Goal: Use online tool/utility: Utilize a website feature to perform a specific function

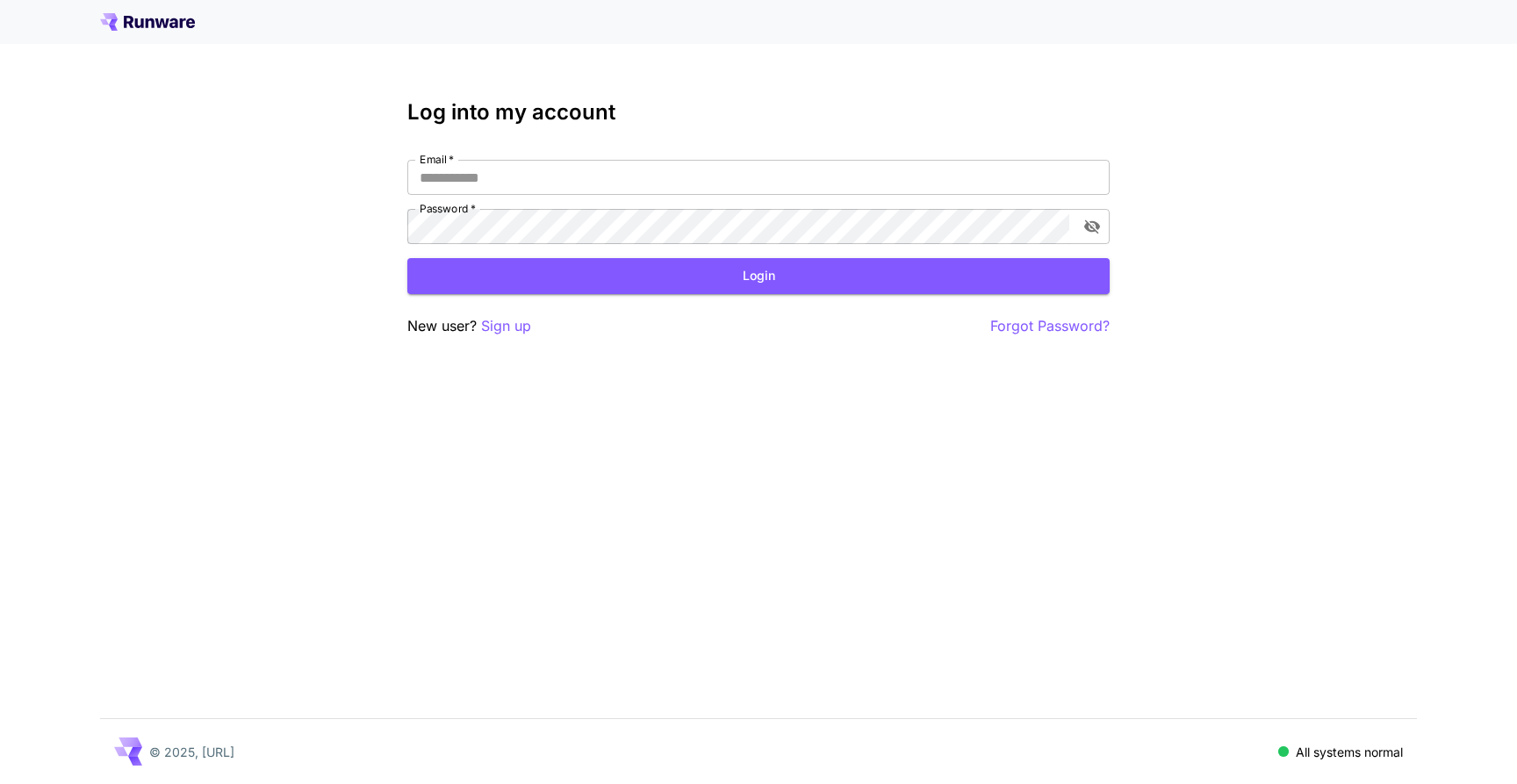
type input "**********"
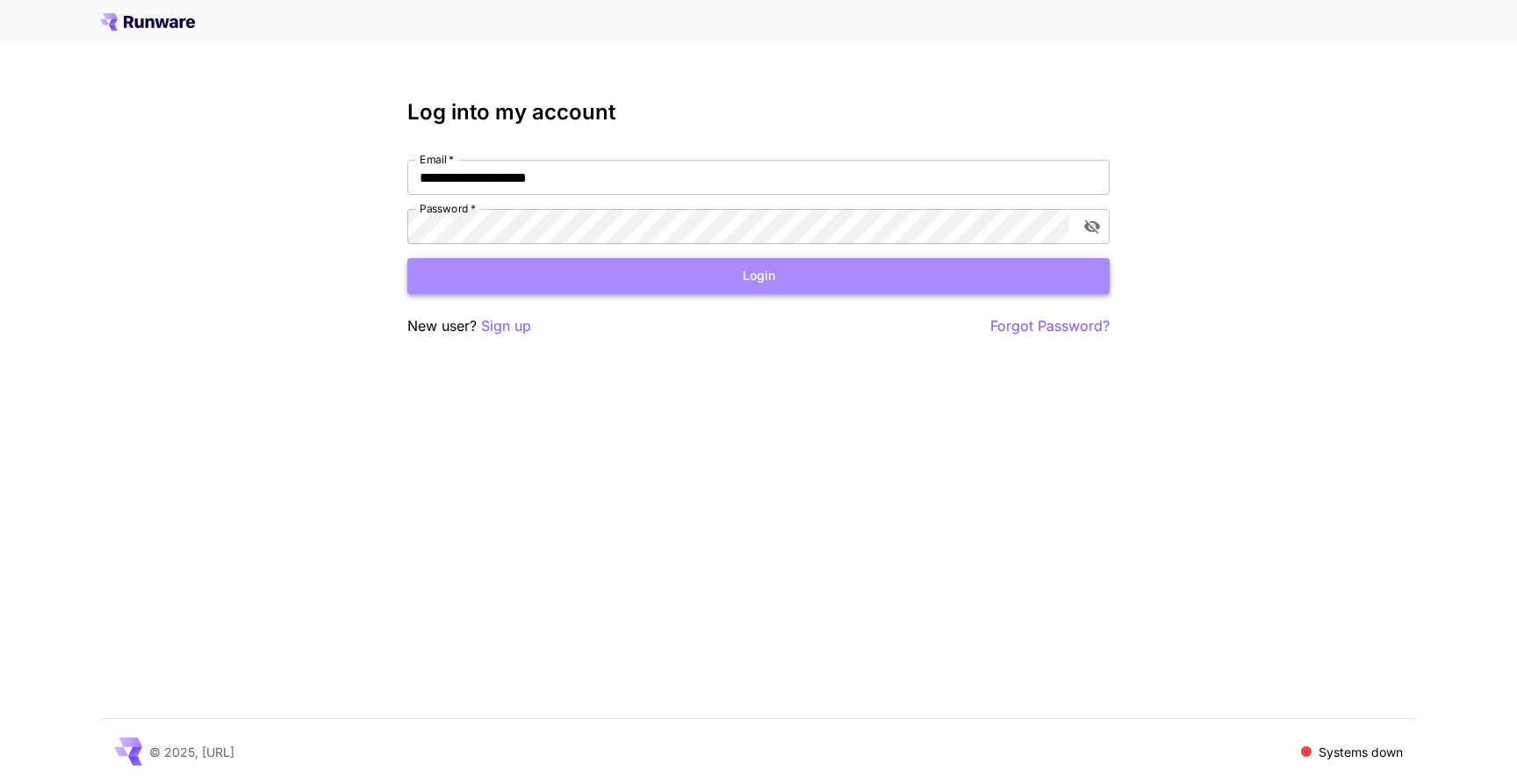
click at [623, 276] on button "Login" at bounding box center [758, 275] width 702 height 36
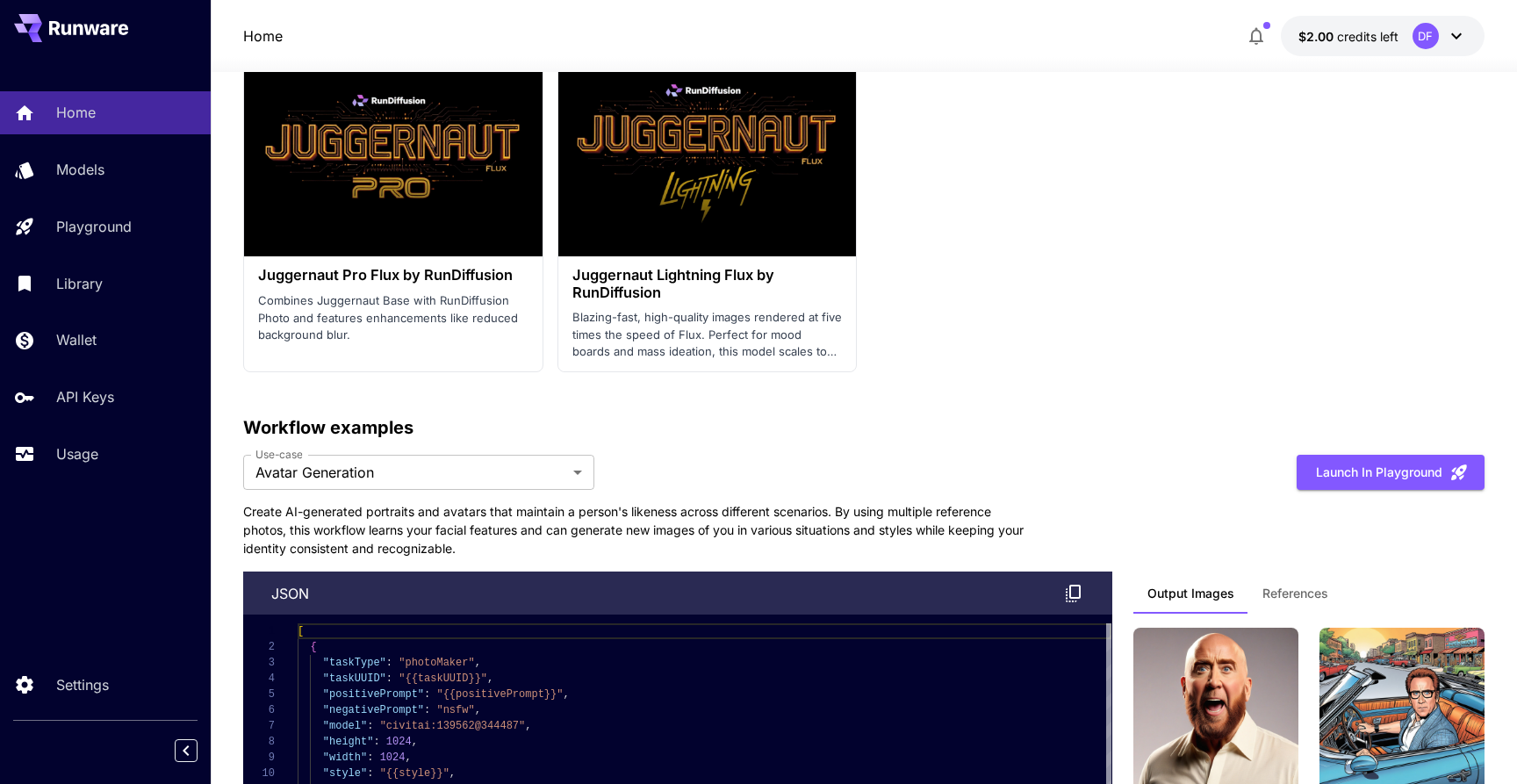
scroll to position [4491, 0]
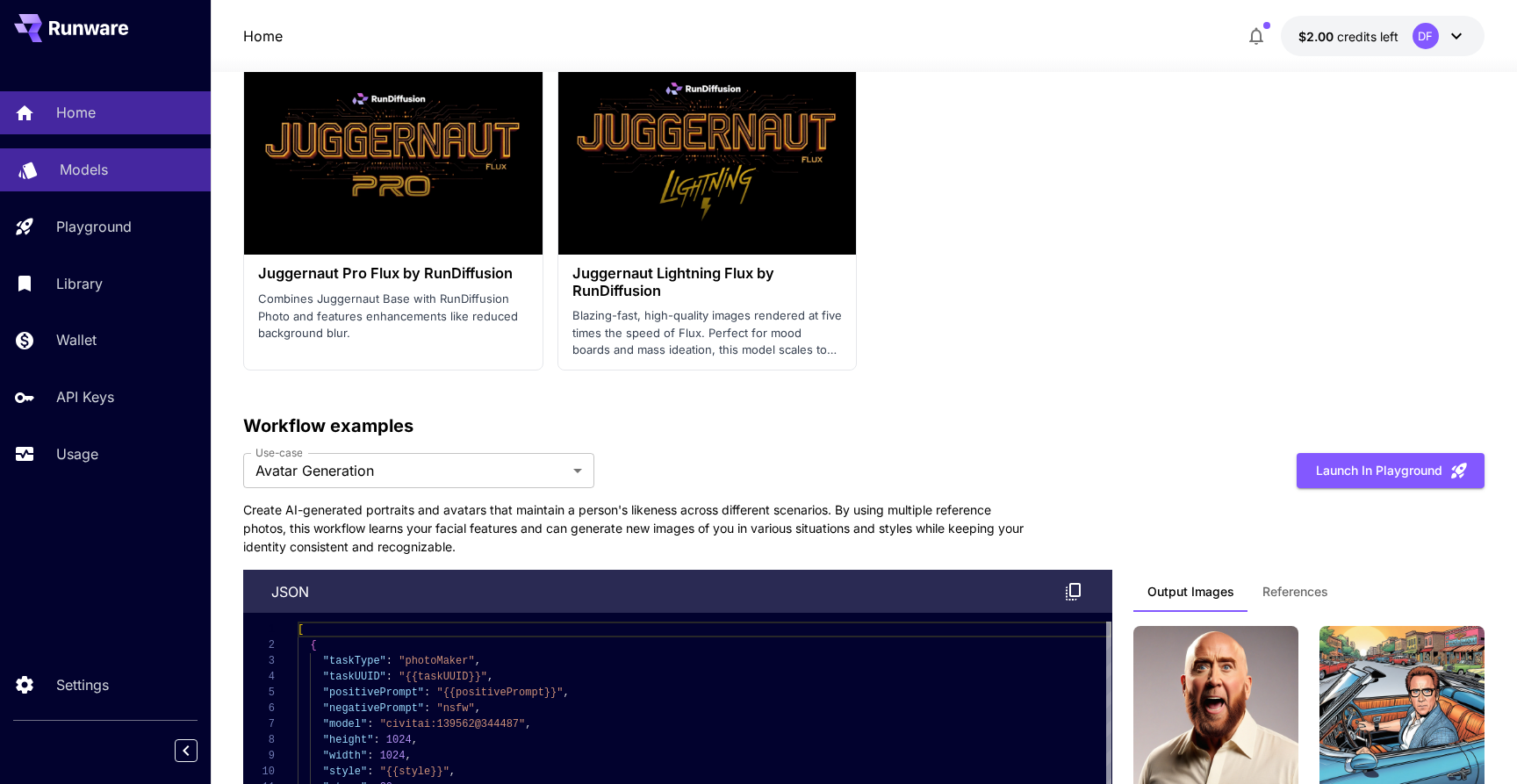
click at [94, 166] on p "Models" at bounding box center [84, 170] width 49 height 21
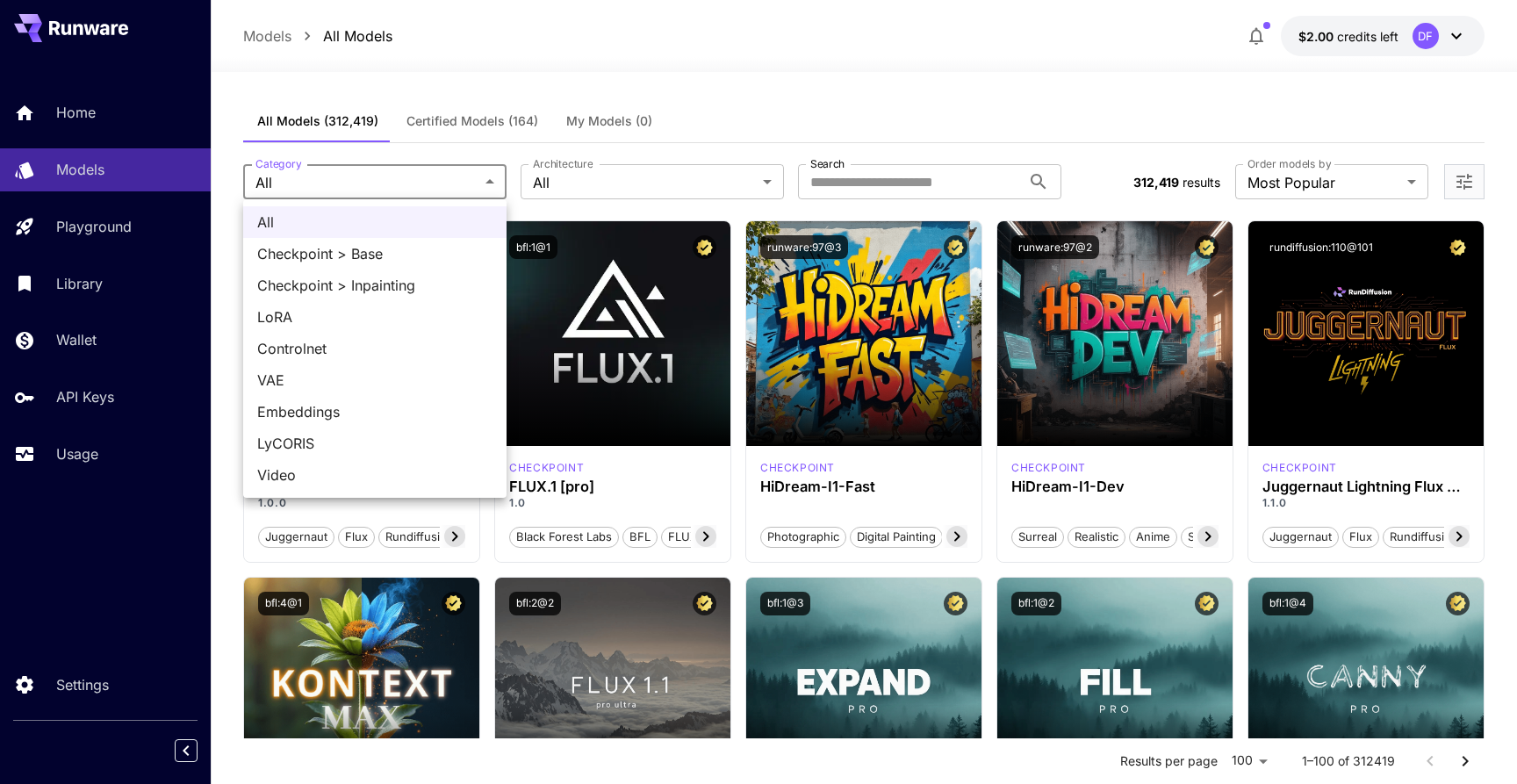
click at [607, 186] on div at bounding box center [758, 392] width 1517 height 784
click at [669, 109] on div at bounding box center [758, 392] width 1517 height 784
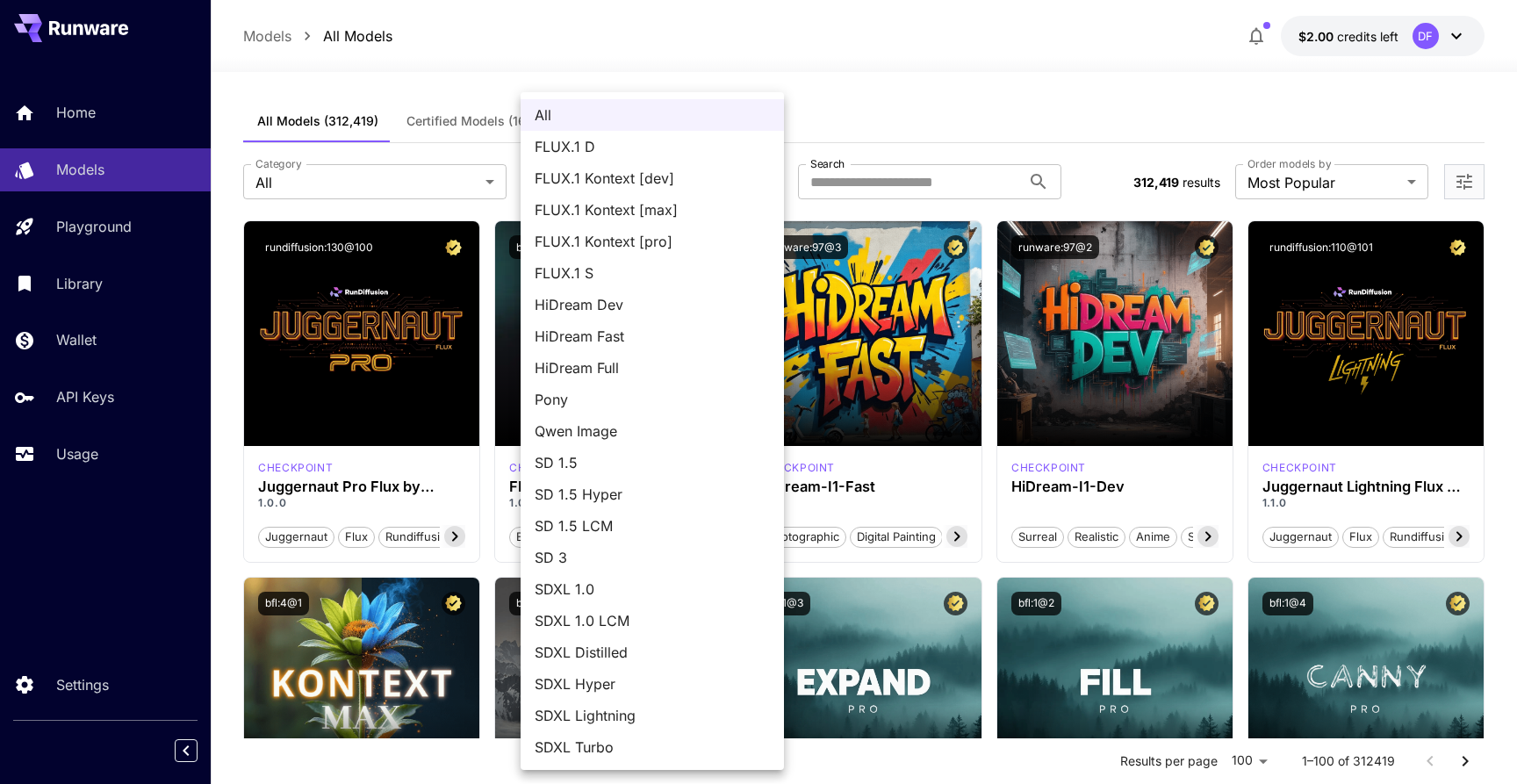
click at [882, 83] on div at bounding box center [758, 392] width 1517 height 784
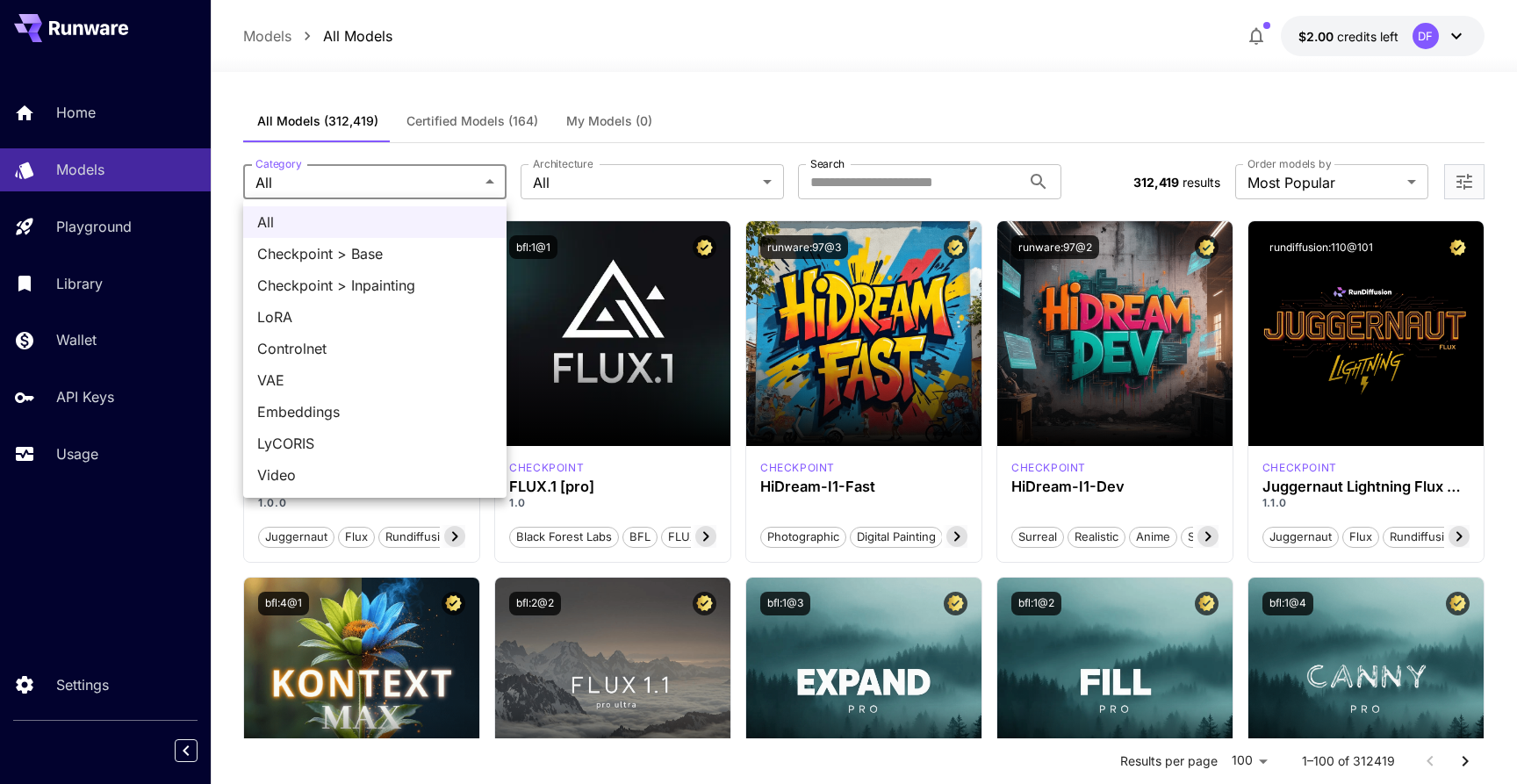
click at [80, 109] on div at bounding box center [758, 392] width 1517 height 784
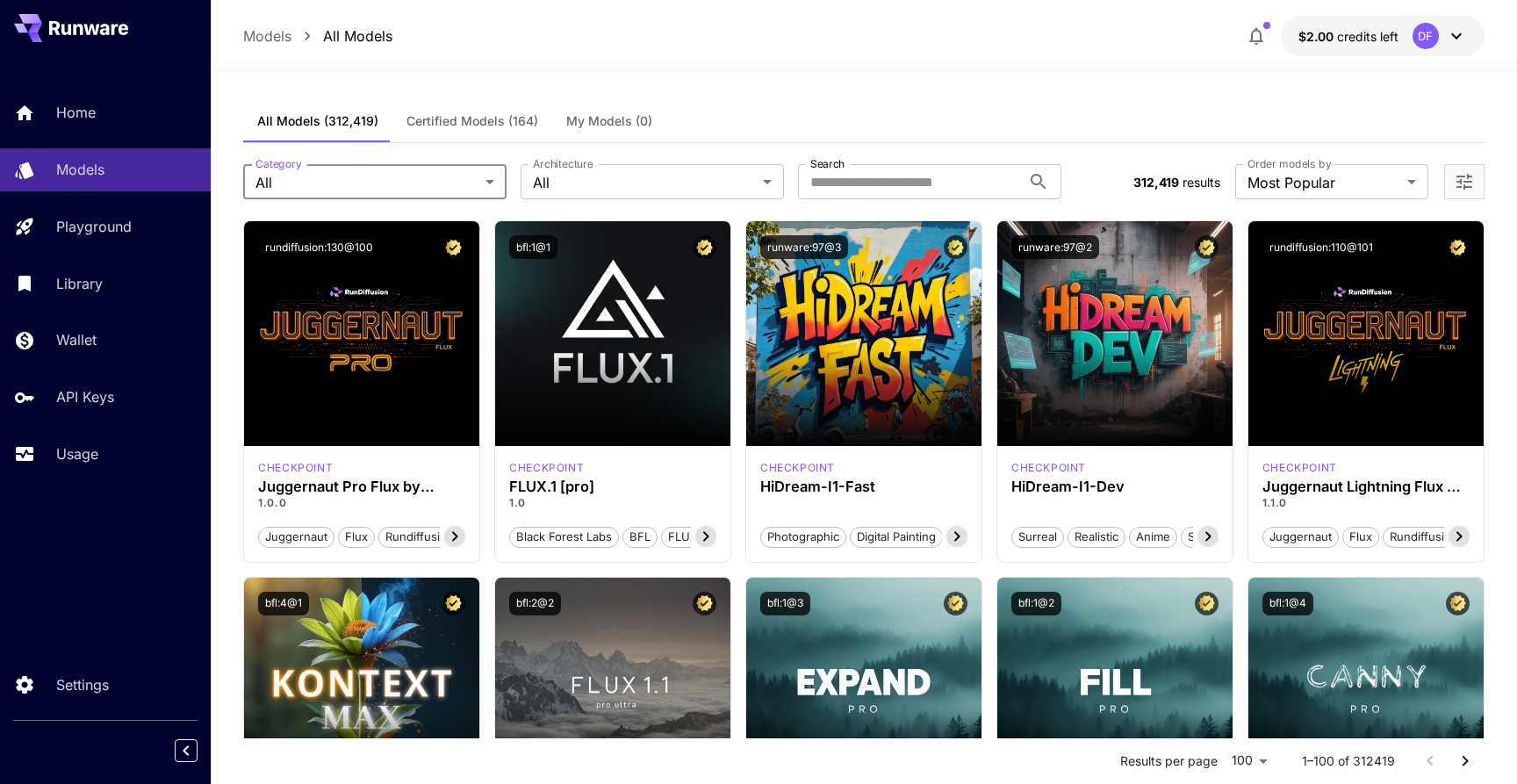
click at [80, 109] on p "Home" at bounding box center [76, 112] width 40 height 21
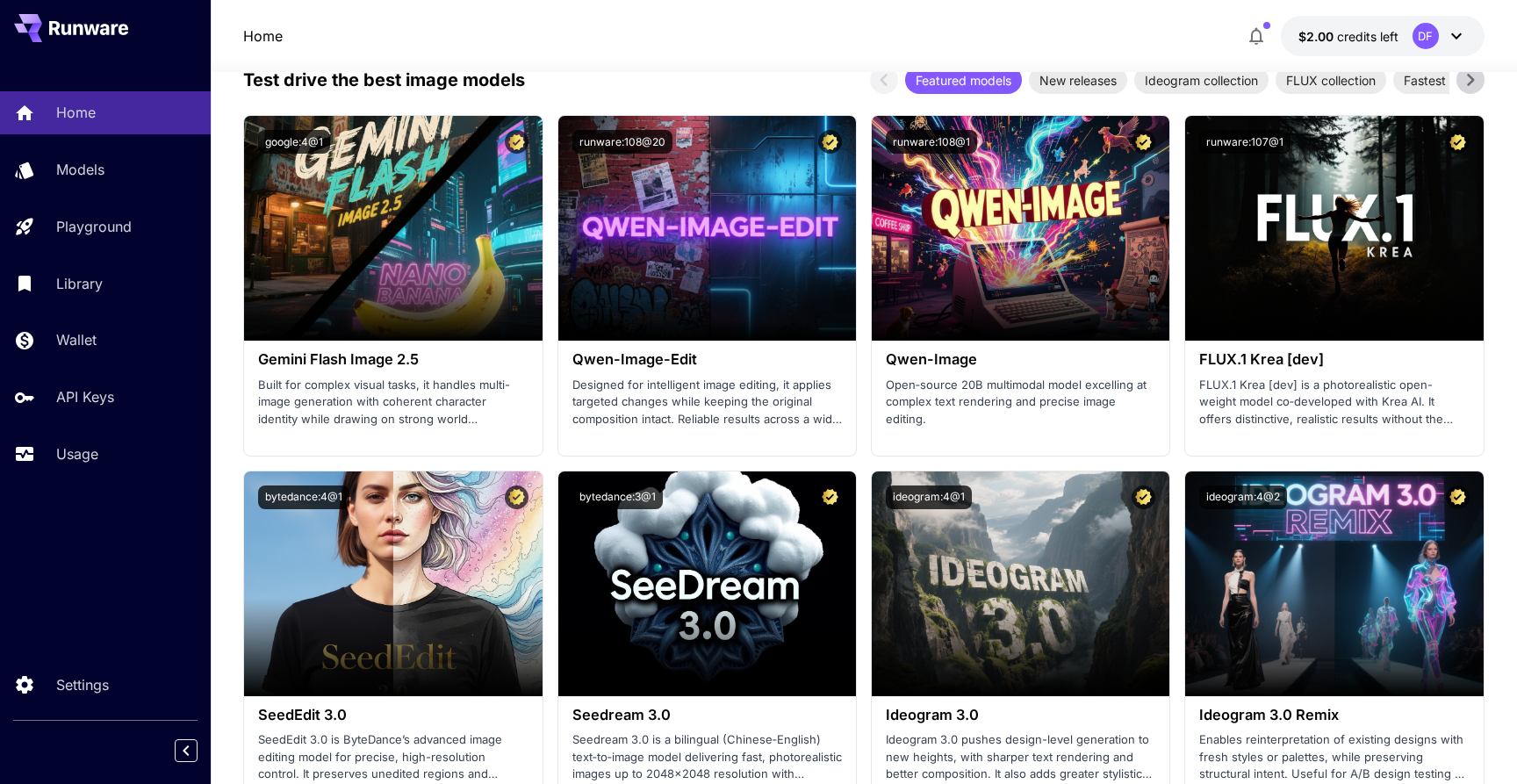
scroll to position [2278, 0]
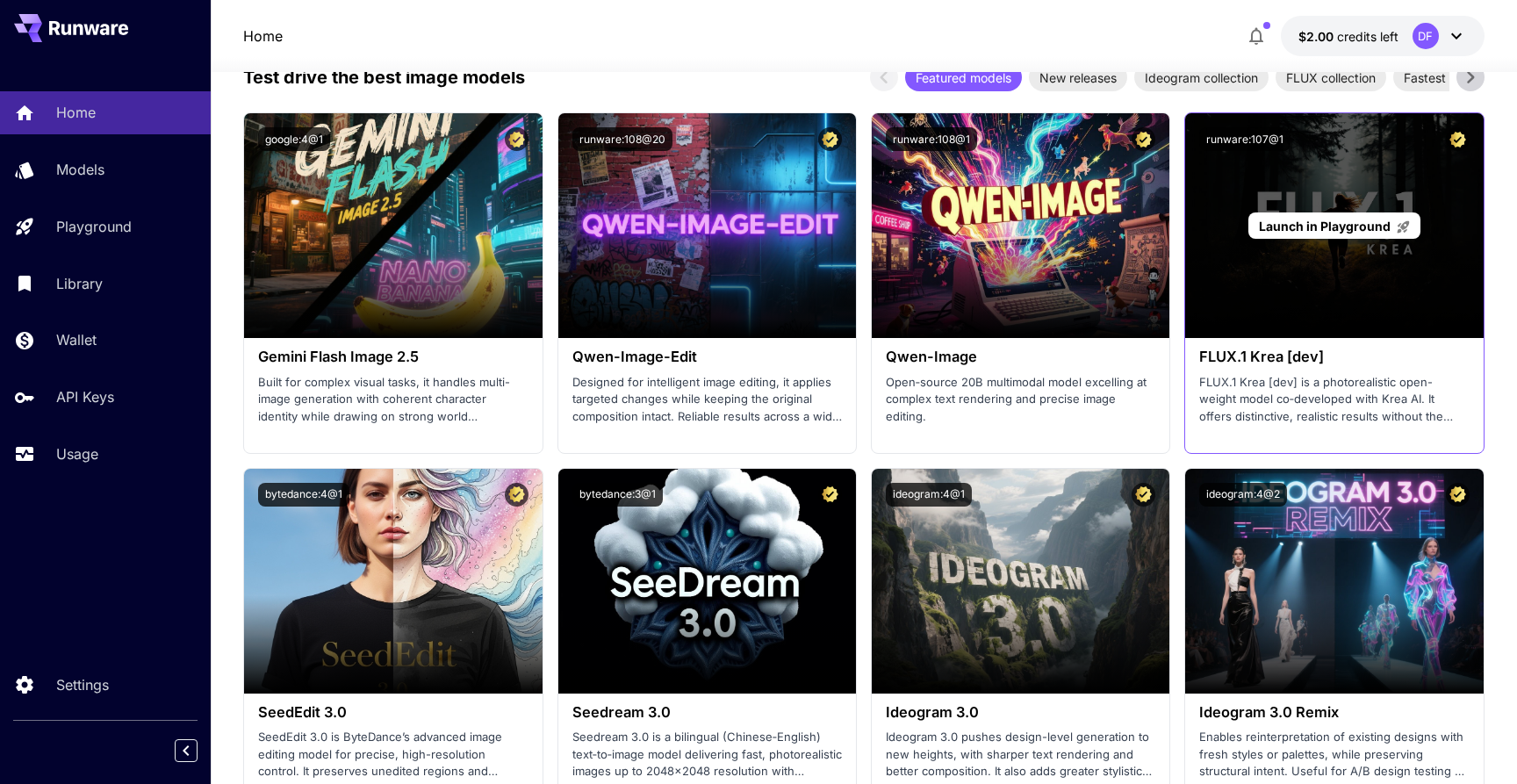
click at [1289, 291] on div "Launch in Playground" at bounding box center [1333, 225] width 298 height 225
click at [1292, 215] on div "Launch in Playground" at bounding box center [1334, 226] width 171 height 27
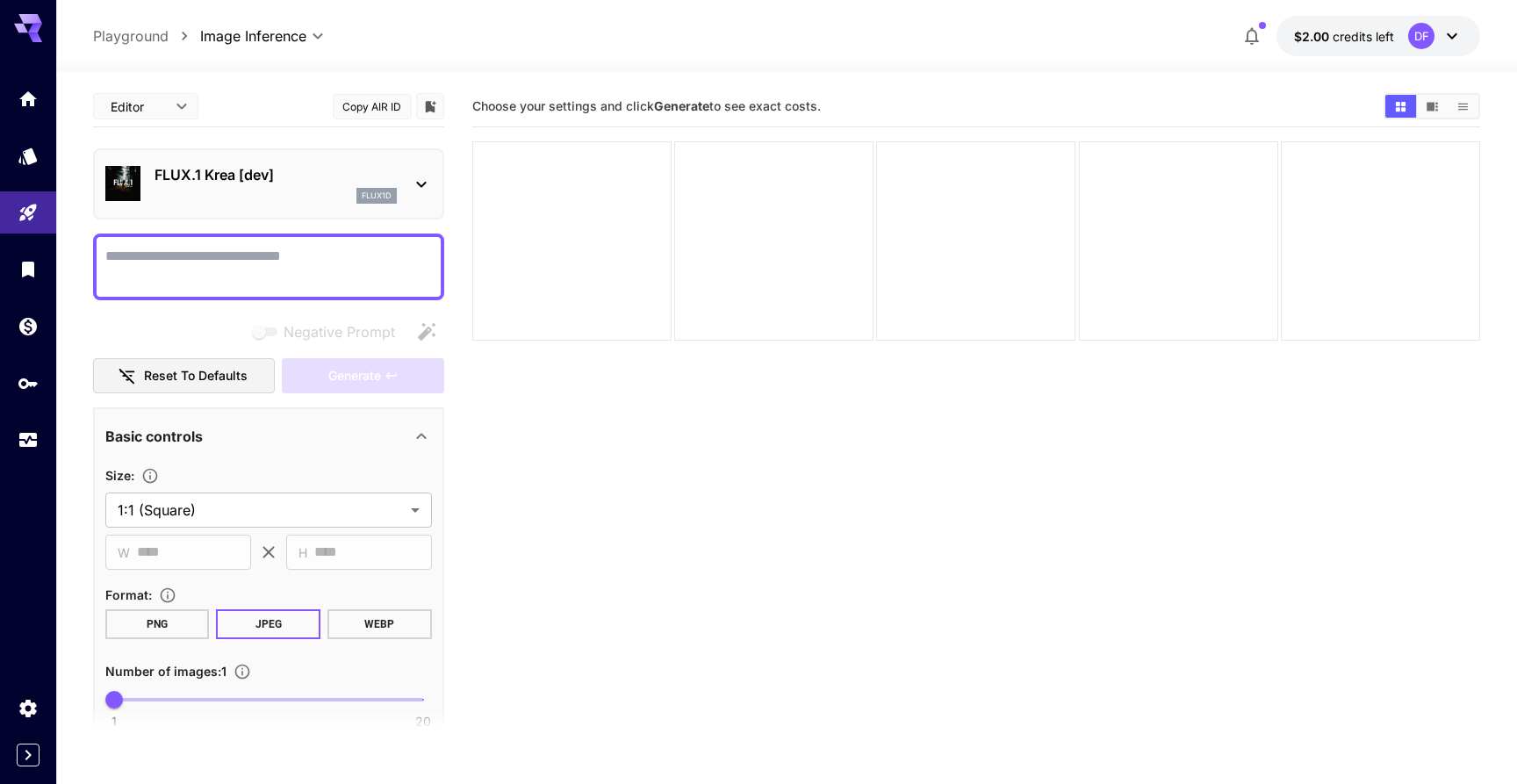
paste textarea "**********"
type textarea "**********"
click at [360, 378] on span "Generate" at bounding box center [355, 376] width 53 height 22
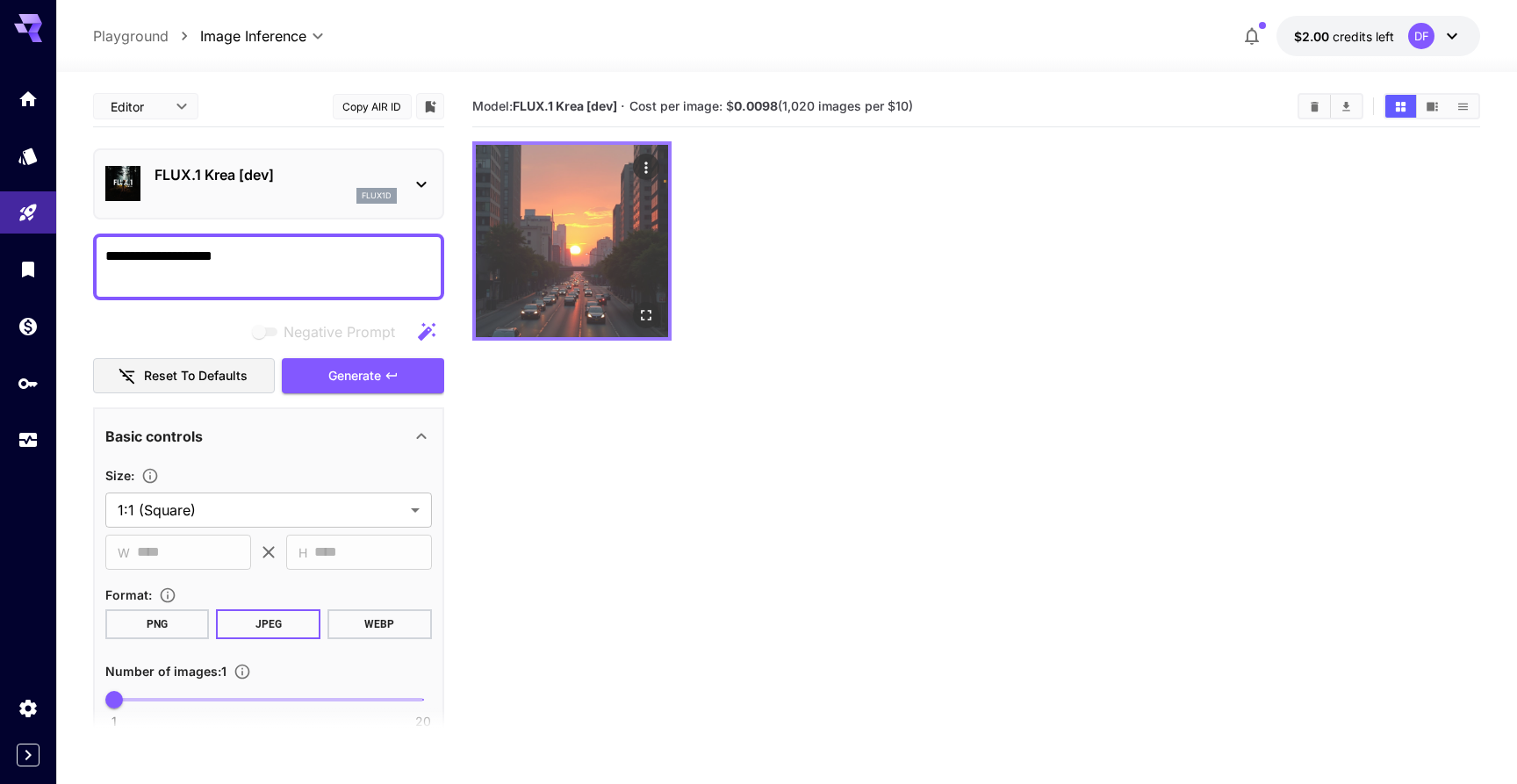
click at [571, 279] on img at bounding box center [572, 241] width 192 height 192
click at [651, 318] on icon "Open in fullscreen" at bounding box center [646, 315] width 11 height 11
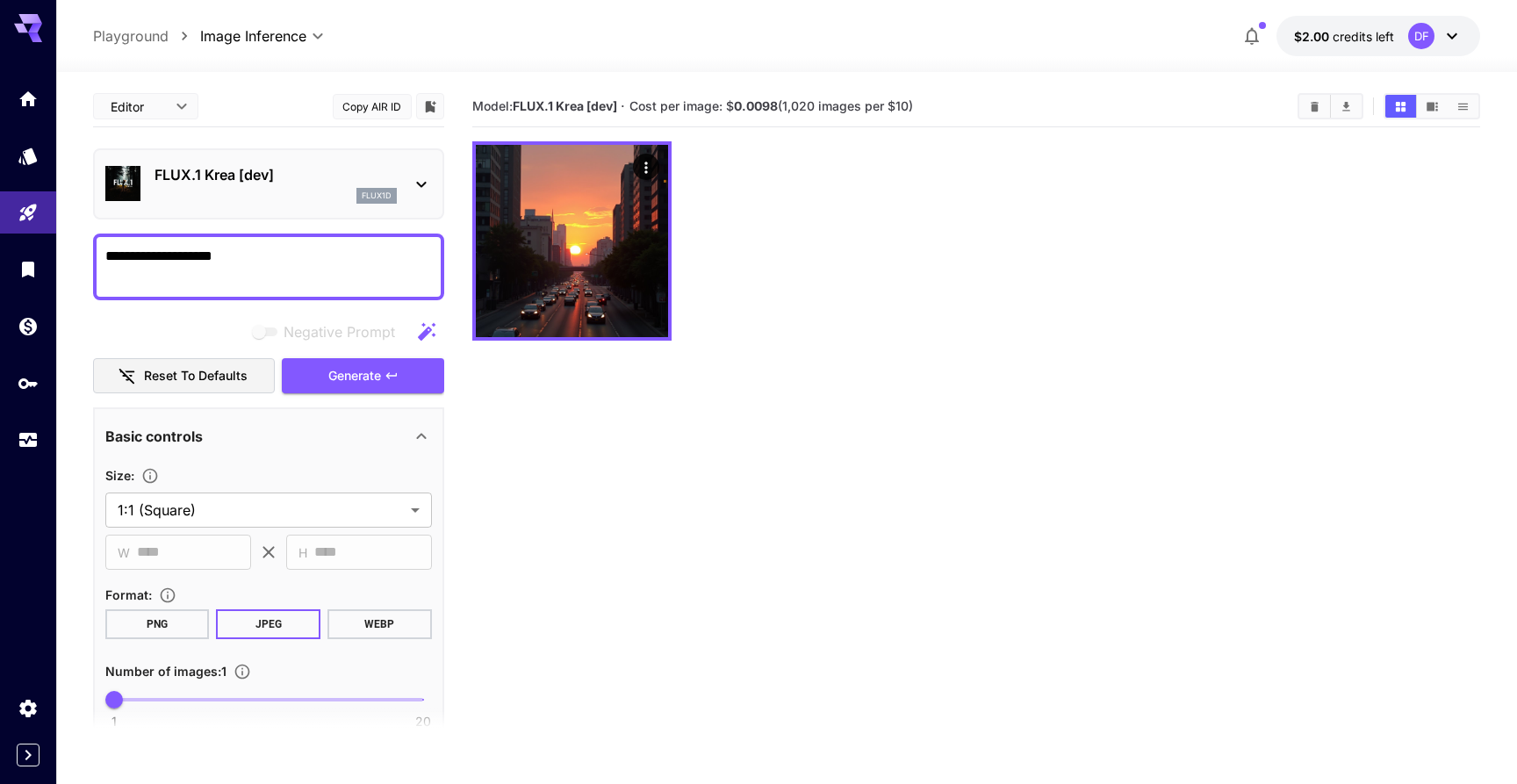
click at [419, 179] on icon at bounding box center [421, 185] width 21 height 21
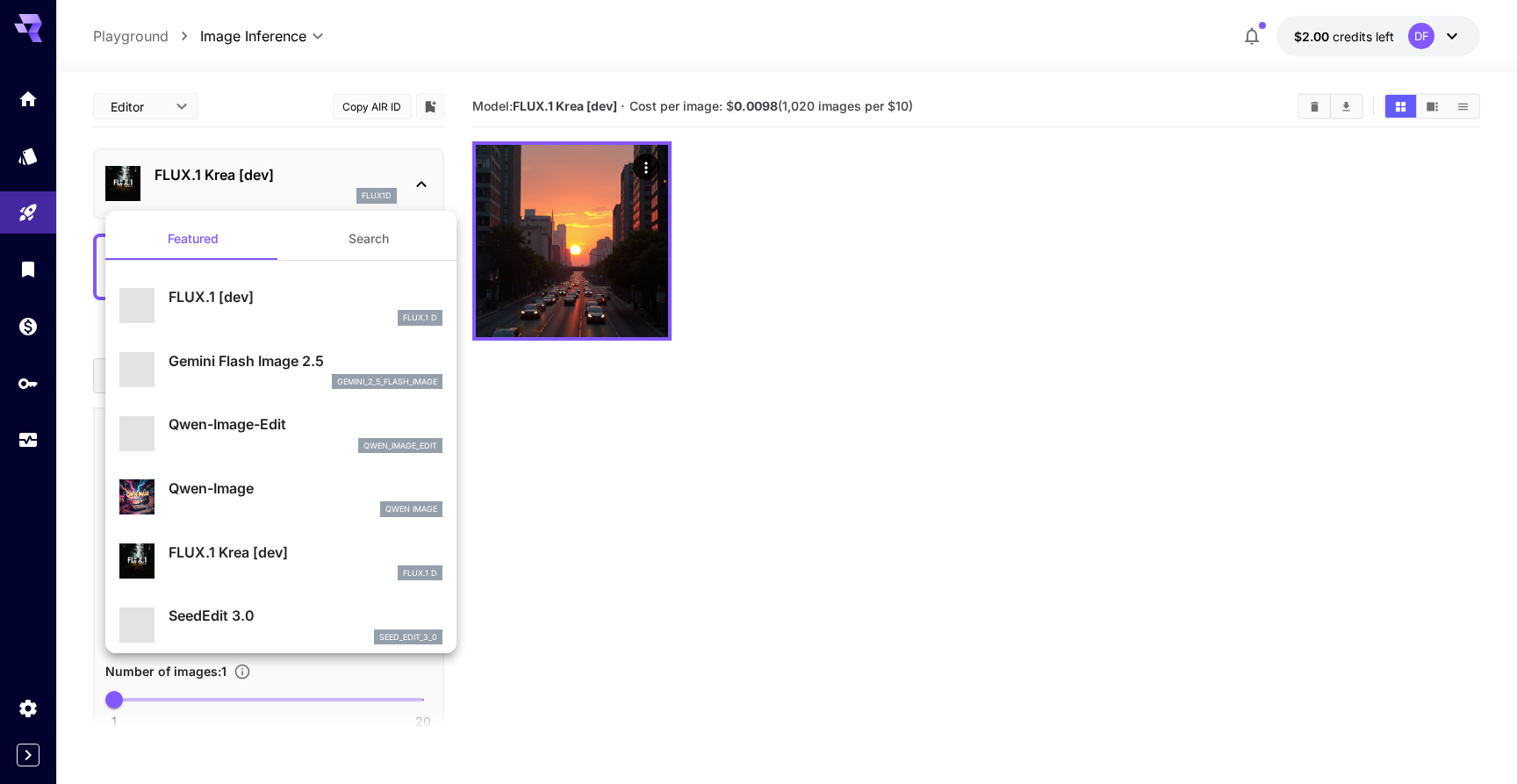
click at [782, 604] on div at bounding box center [758, 392] width 1517 height 784
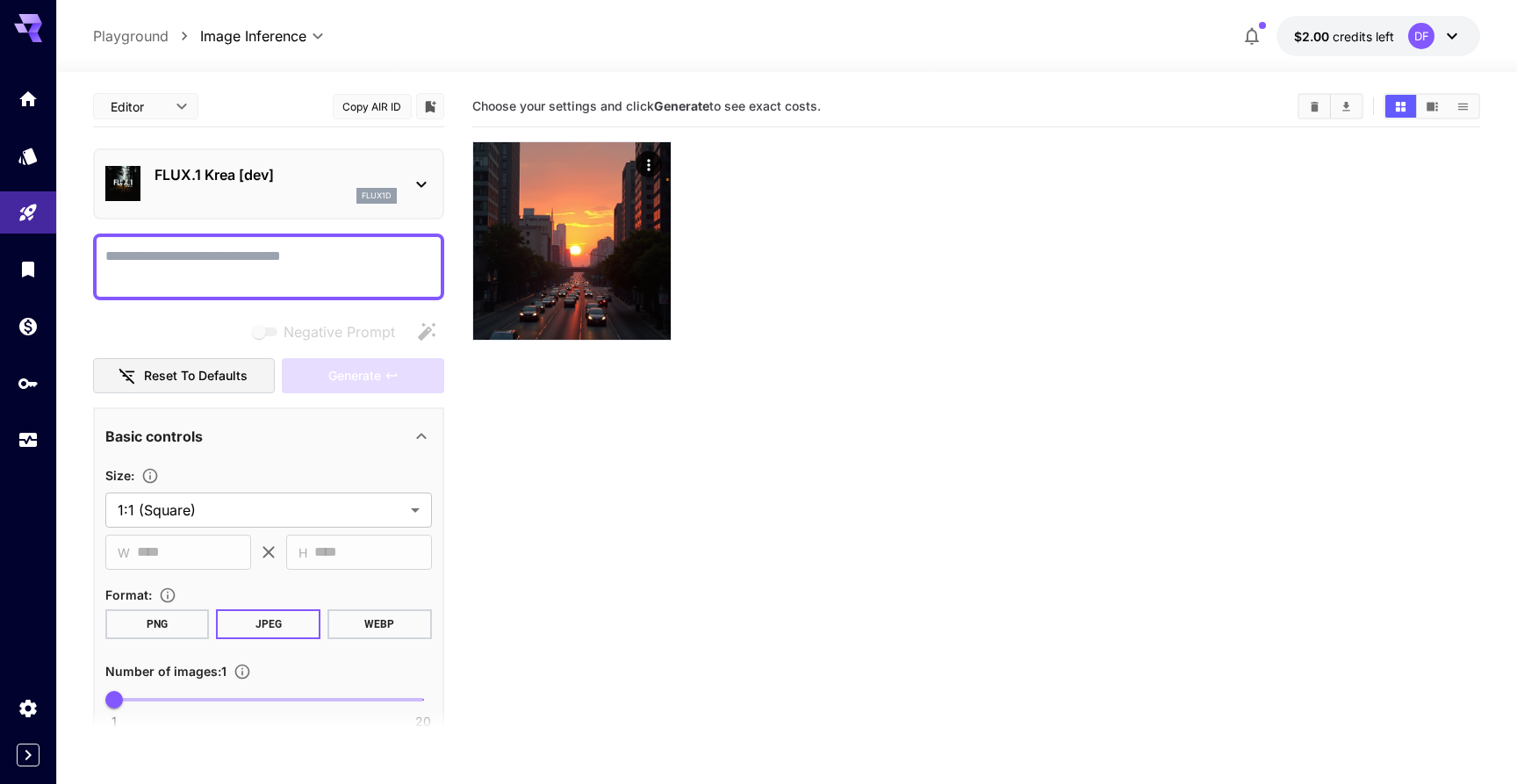
click at [411, 184] on icon at bounding box center [421, 185] width 21 height 21
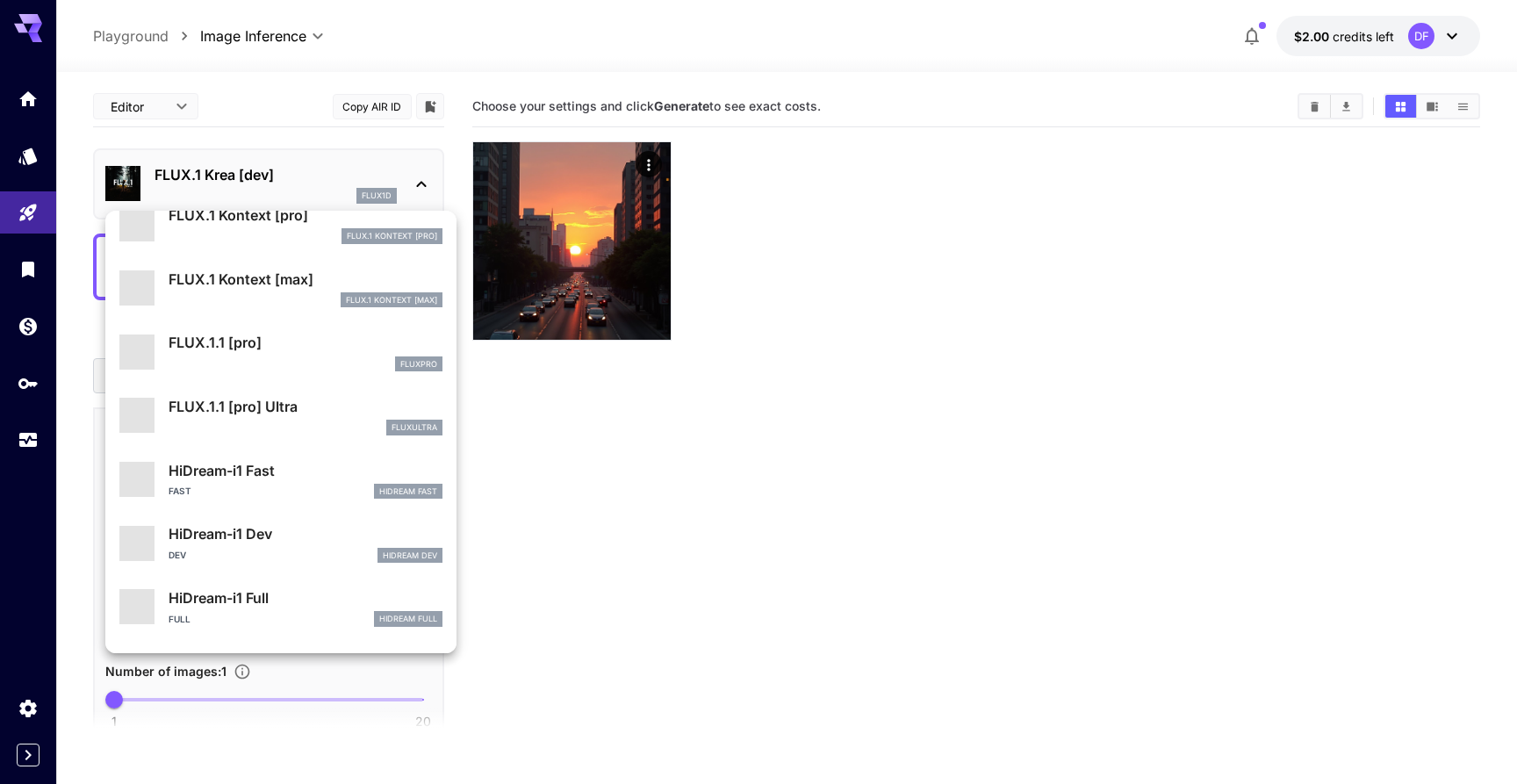
scroll to position [1172, 0]
click at [313, 603] on p "HiDream-i1 Full" at bounding box center [306, 596] width 274 height 21
type input "**"
type input "***"
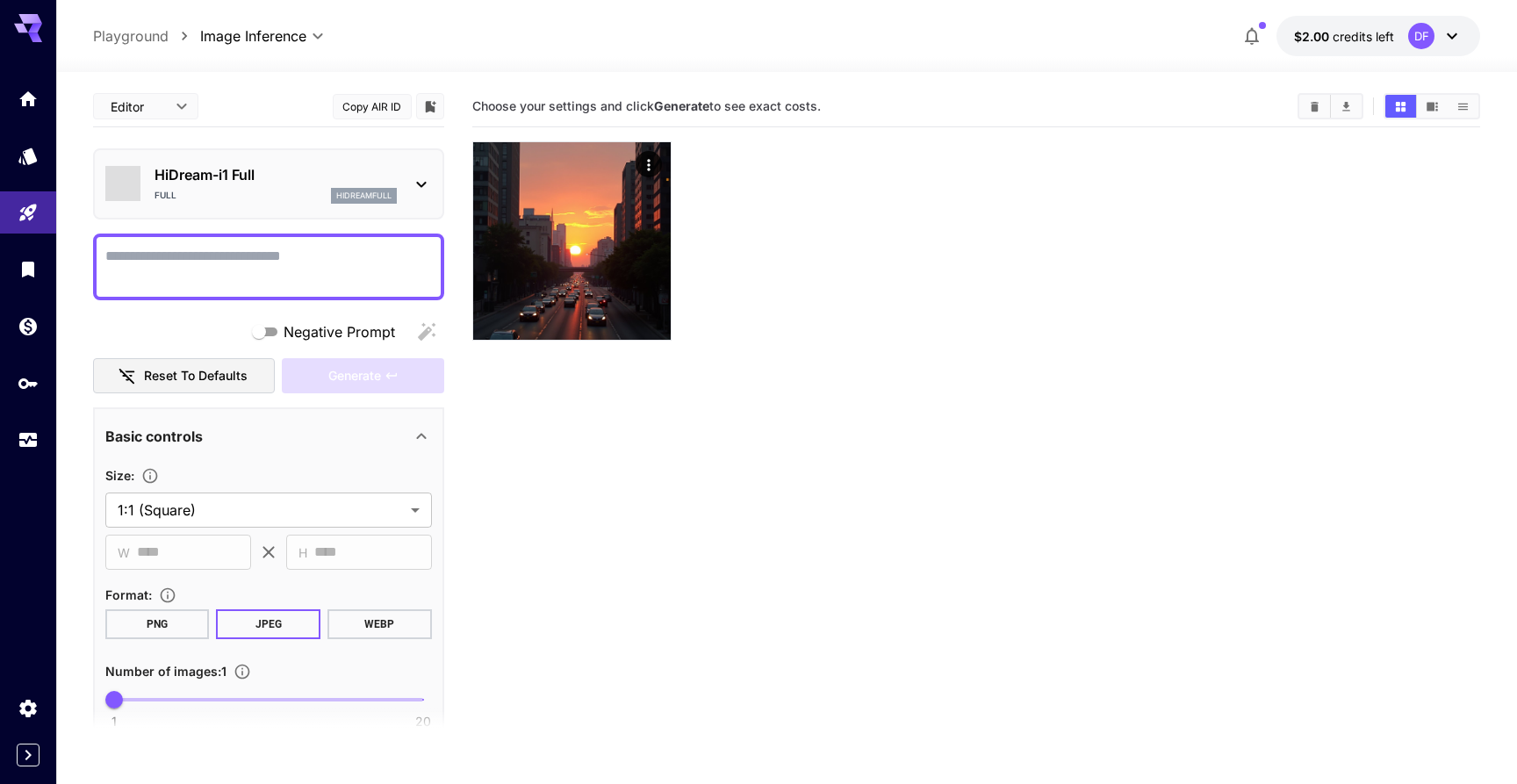
click at [168, 278] on textarea "Negative Prompt" at bounding box center [268, 267] width 327 height 42
paste textarea "**********"
type textarea "**********"
click at [388, 378] on icon "button" at bounding box center [390, 375] width 11 height 6
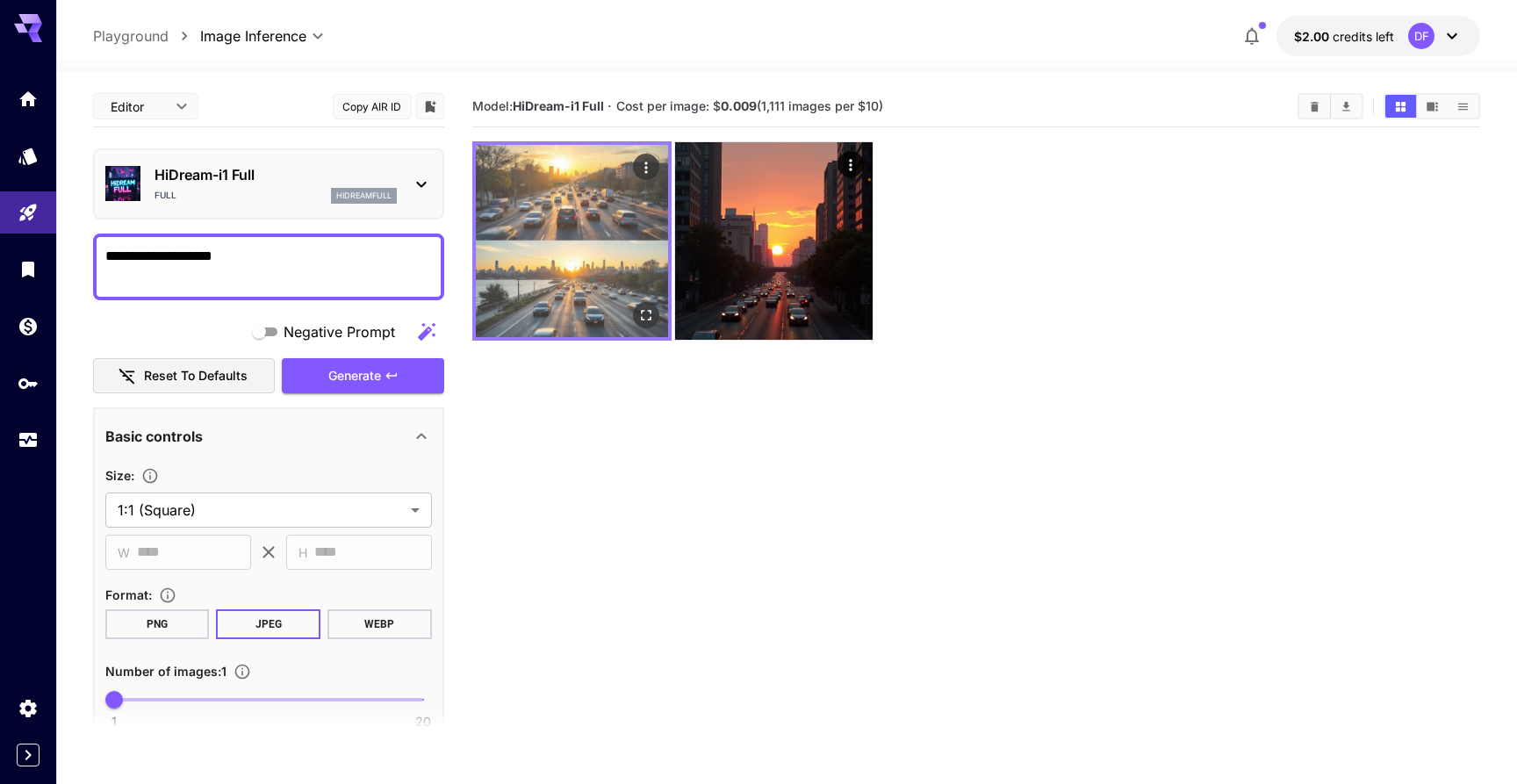
click at [577, 311] on img at bounding box center [572, 241] width 192 height 192
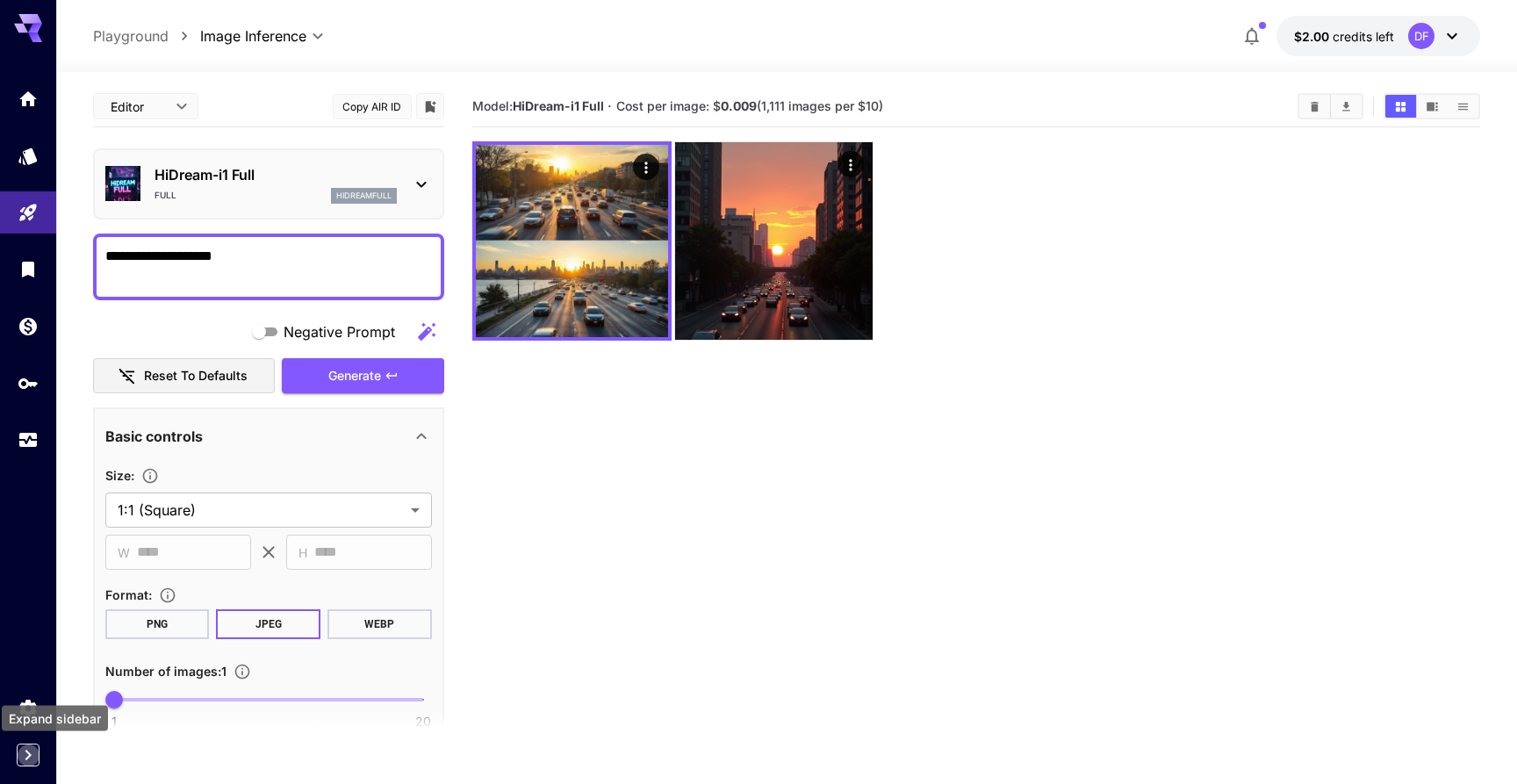
click at [23, 759] on icon "Expand sidebar" at bounding box center [28, 755] width 21 height 21
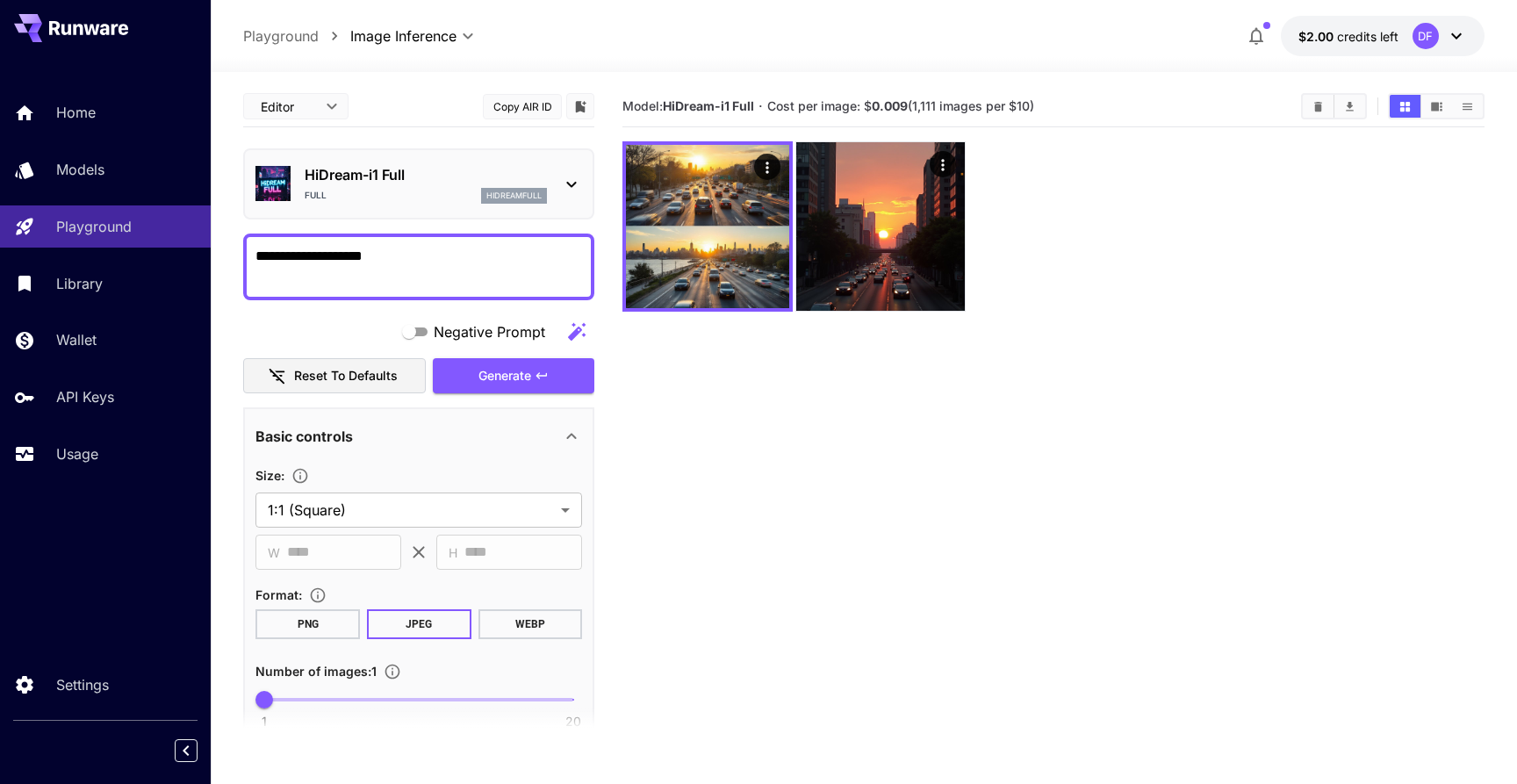
click at [1453, 35] on icon at bounding box center [1457, 36] width 11 height 6
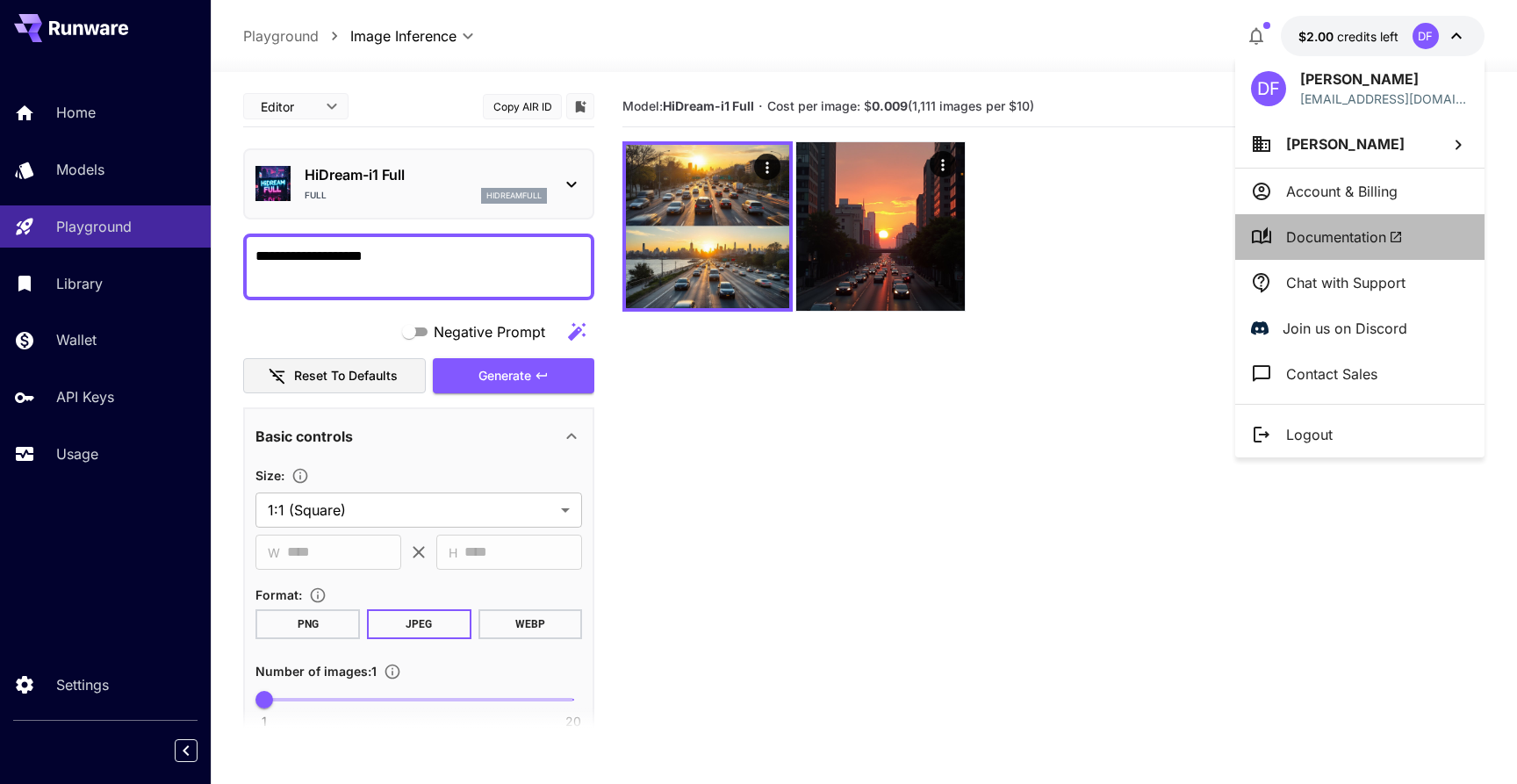
click at [1366, 237] on span "Documentation" at bounding box center [1345, 237] width 117 height 21
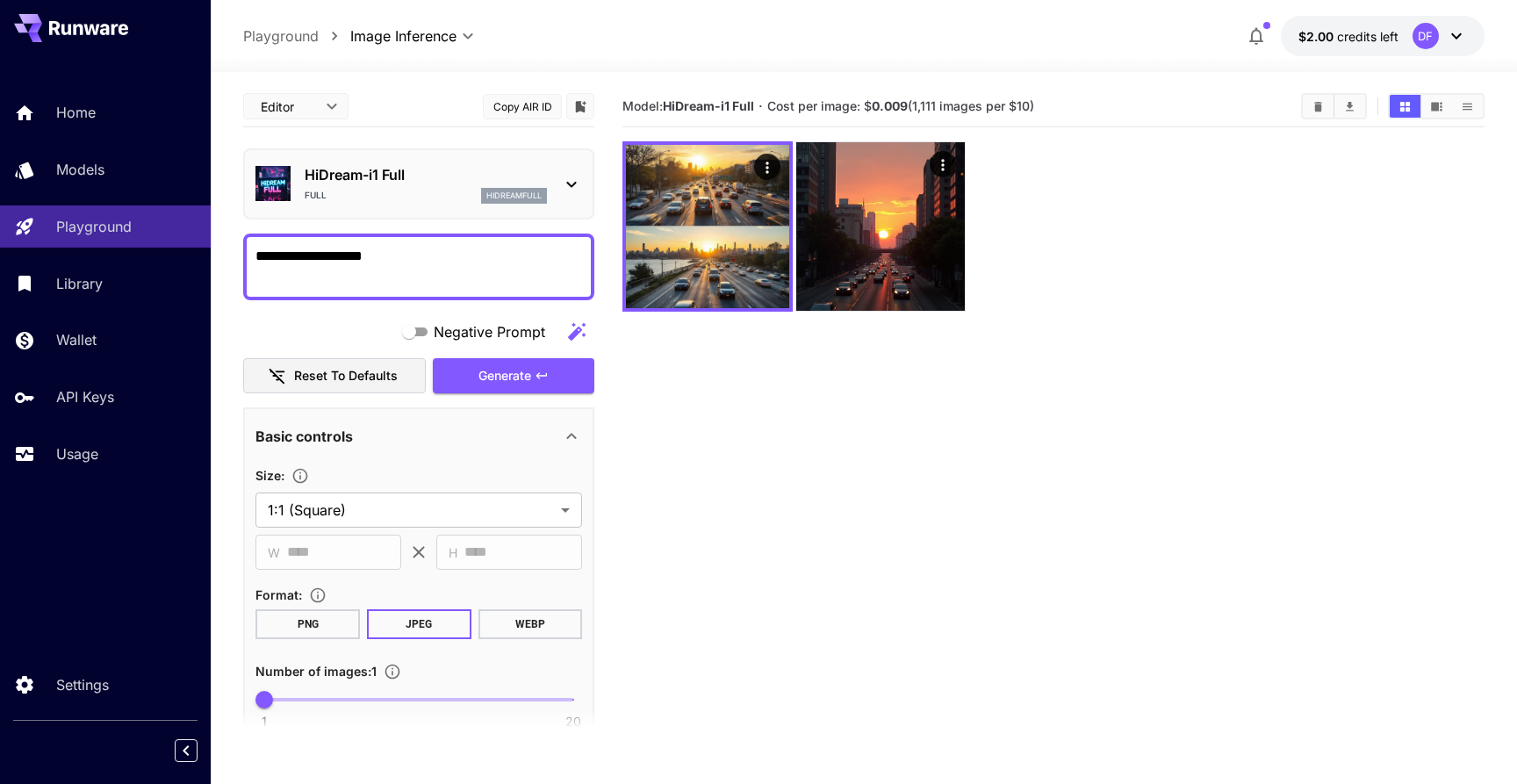
click at [518, 178] on p "HiDream-i1 Full" at bounding box center [426, 175] width 242 height 21
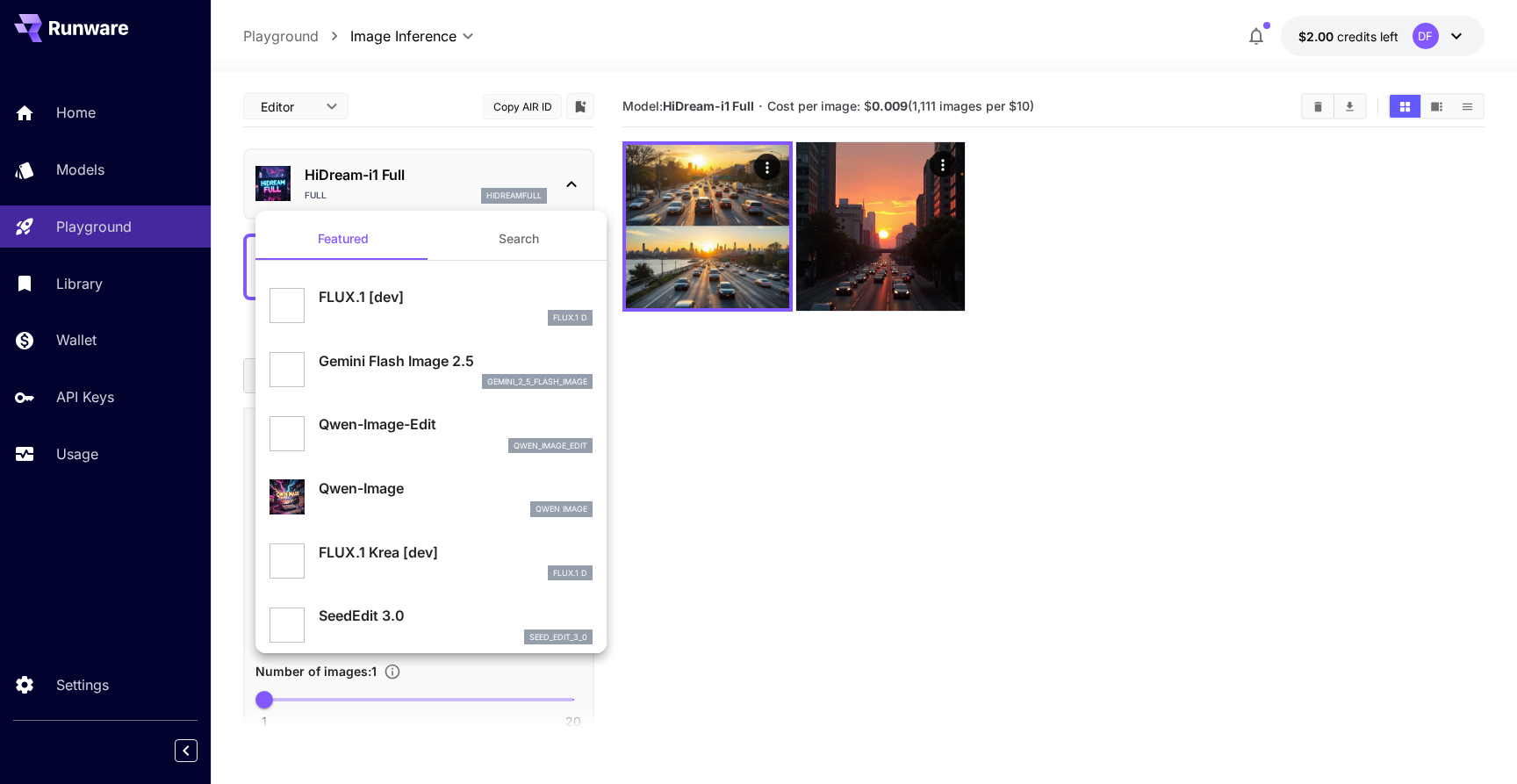
click at [846, 541] on div at bounding box center [758, 392] width 1517 height 784
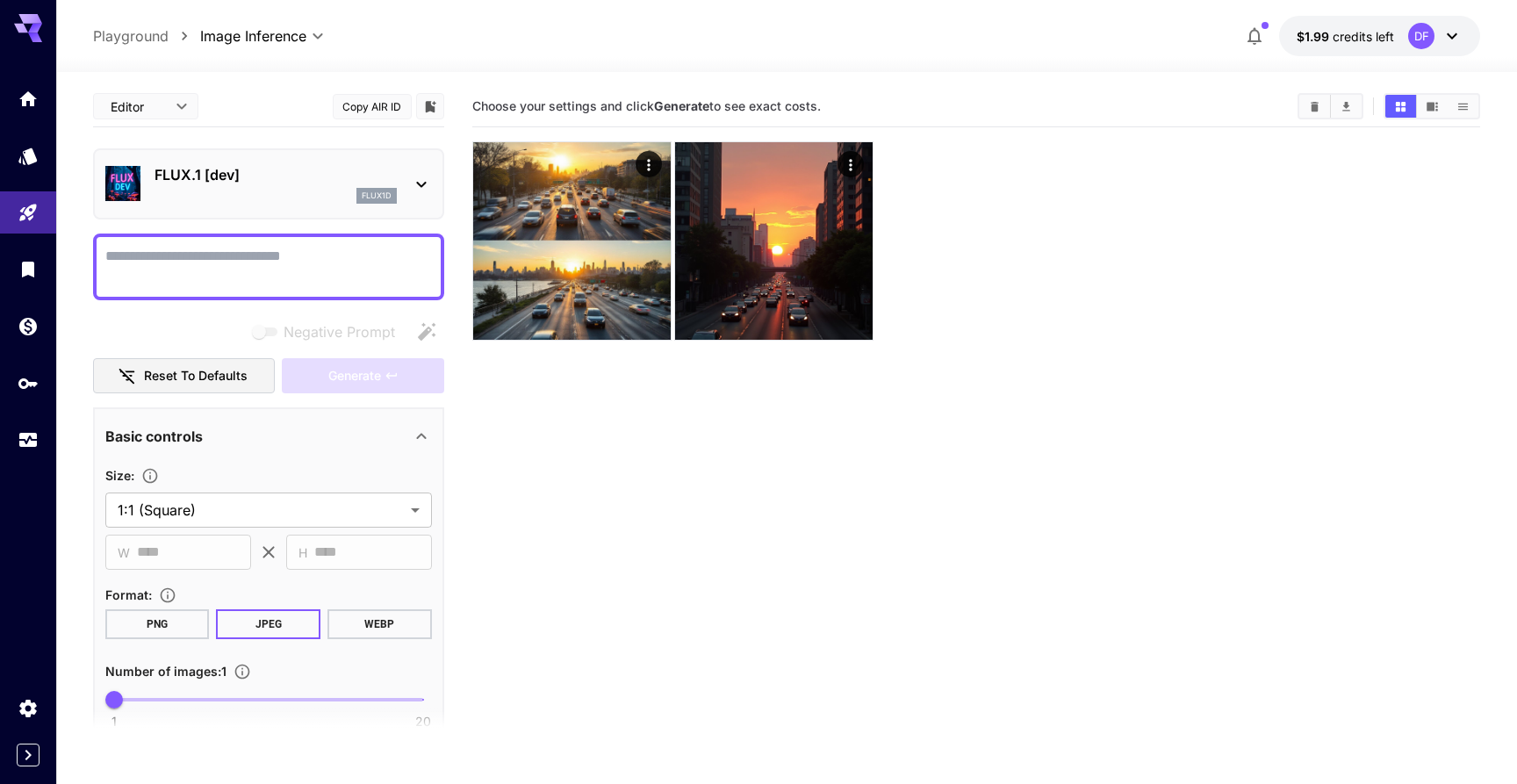
click at [283, 276] on textarea "Negative Prompt" at bounding box center [268, 267] width 327 height 42
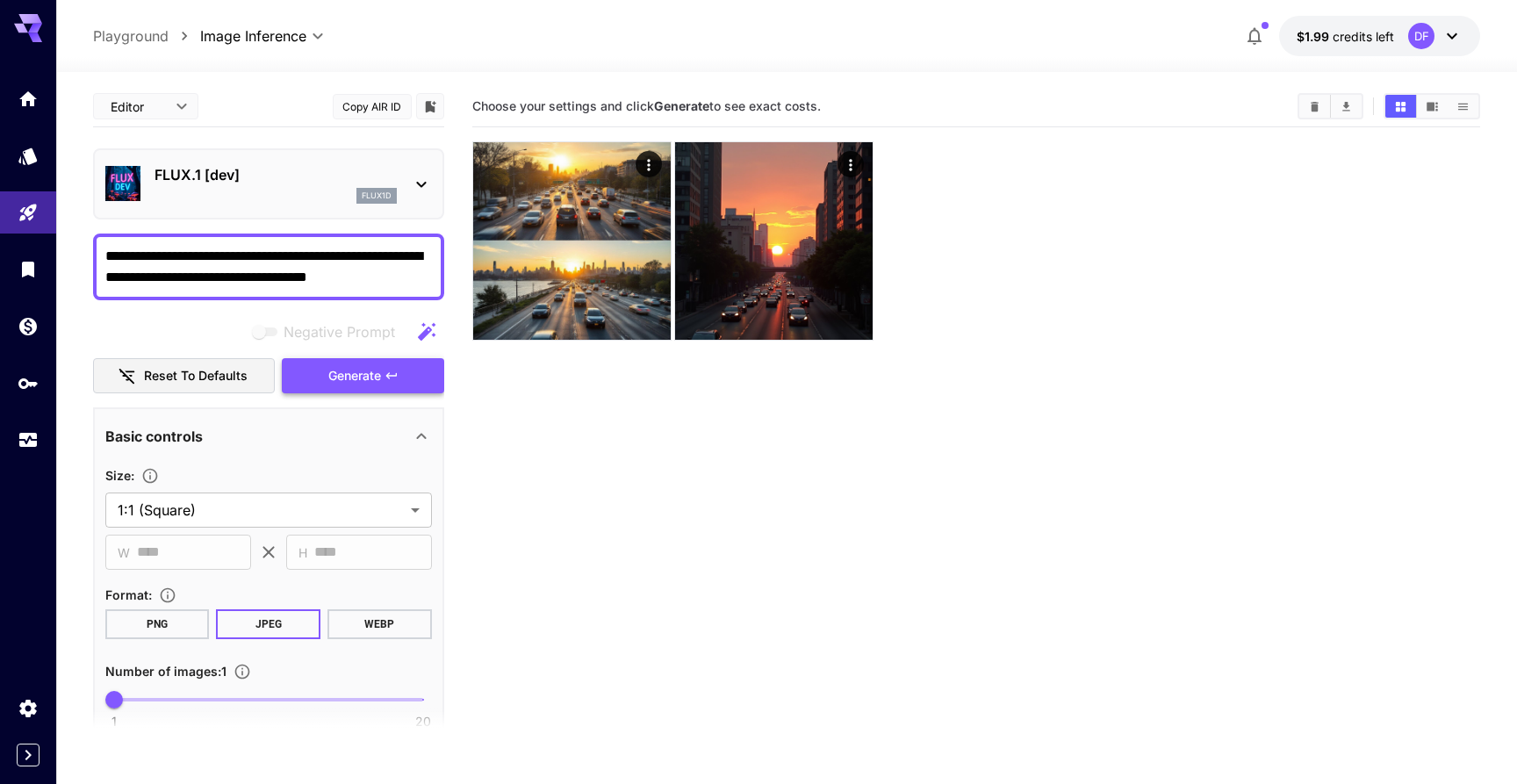
type textarea "**********"
click at [336, 373] on span "Generate" at bounding box center [355, 376] width 53 height 22
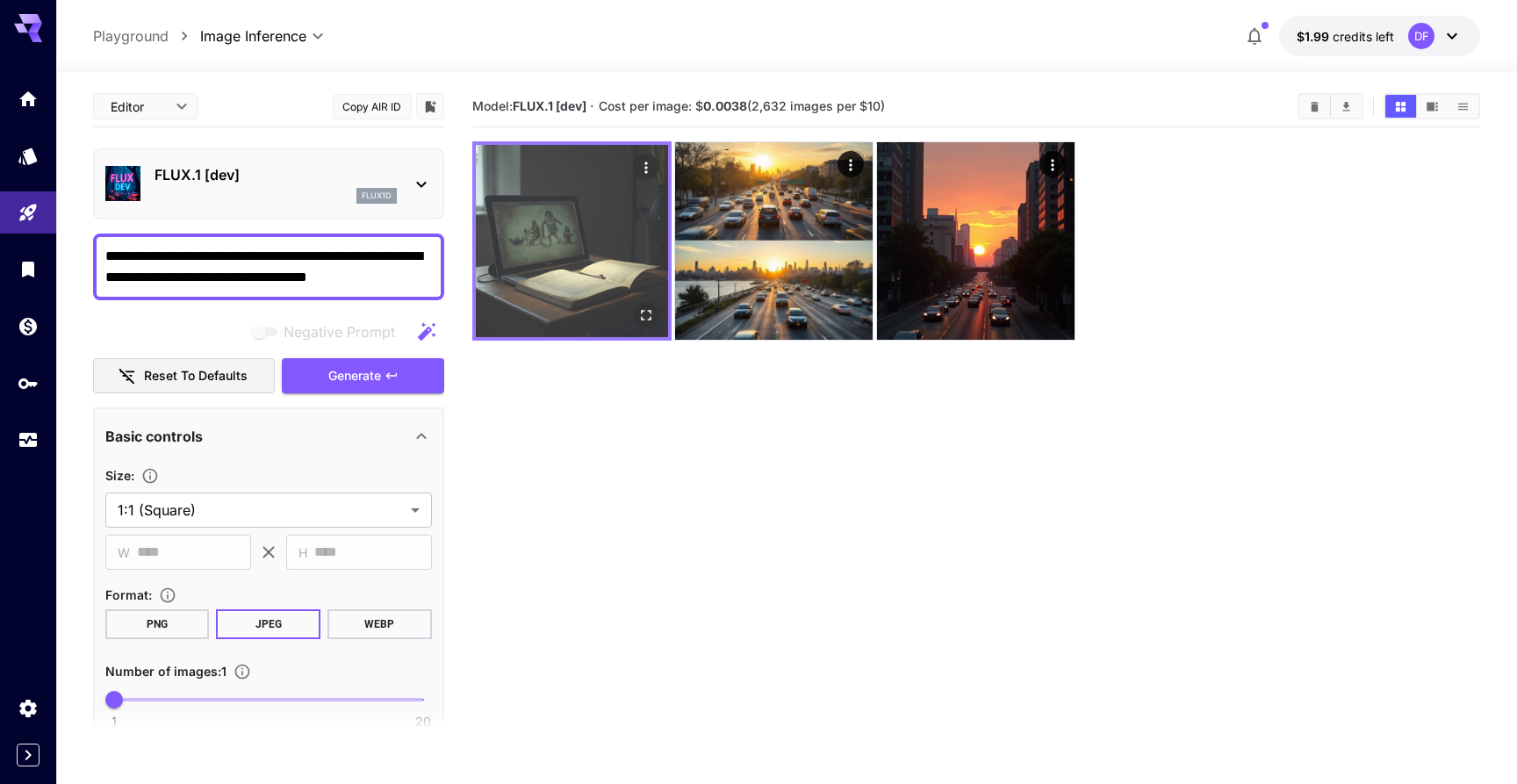
click at [587, 299] on img at bounding box center [572, 241] width 192 height 192
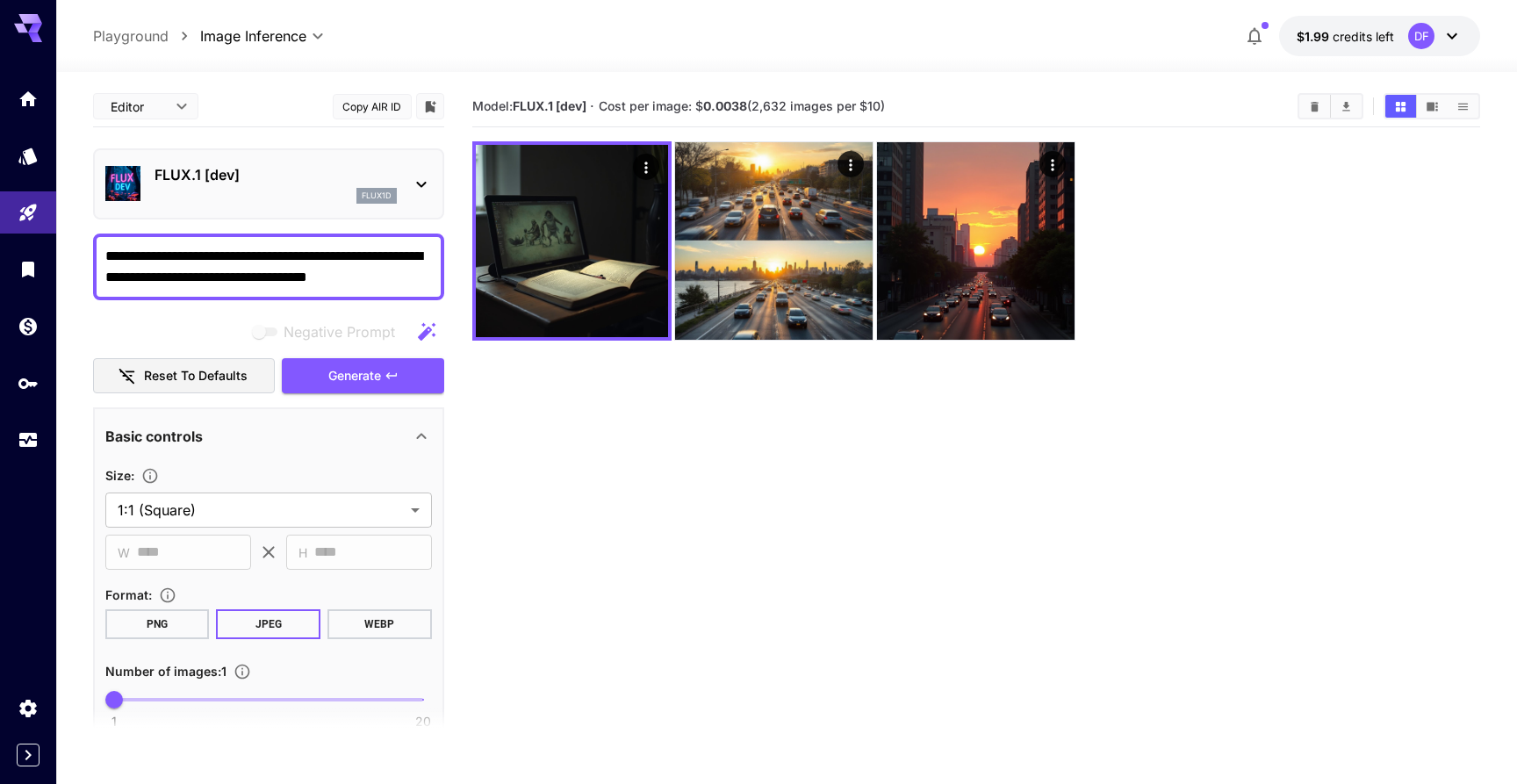
click at [1457, 31] on icon at bounding box center [1453, 36] width 21 height 21
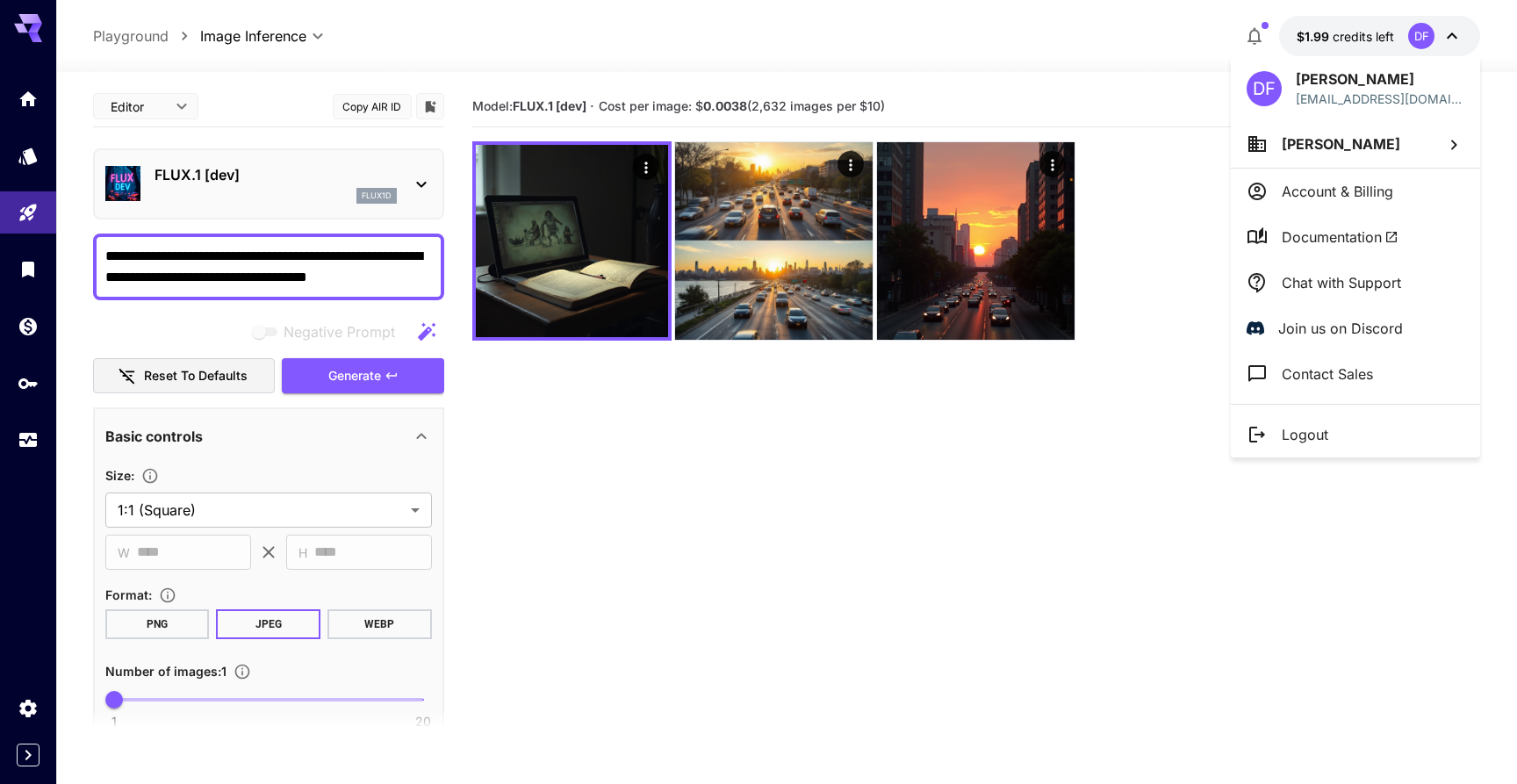
click at [1325, 245] on span "Documentation" at bounding box center [1340, 237] width 117 height 21
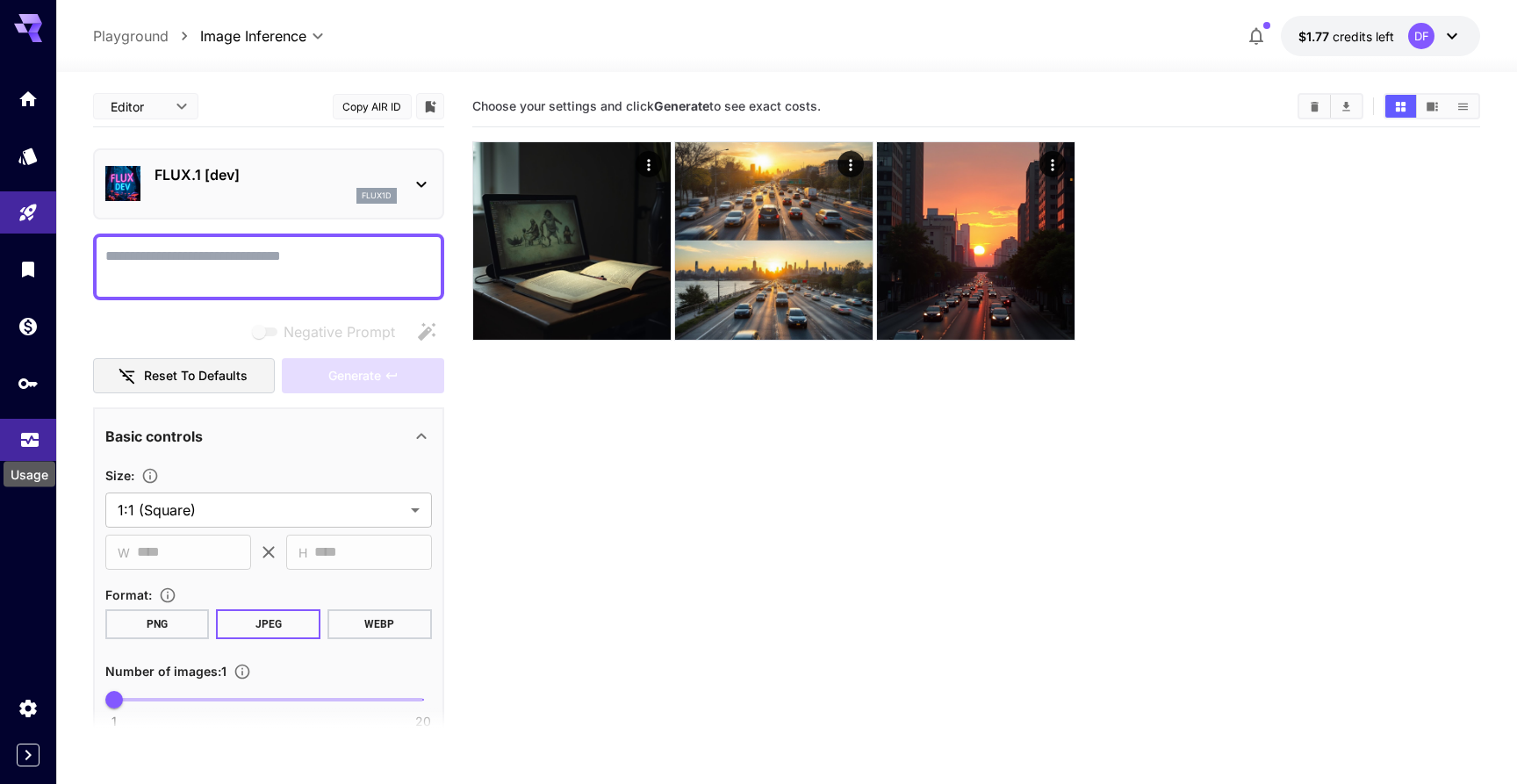
click at [27, 445] on icon "Usage" at bounding box center [30, 434] width 21 height 21
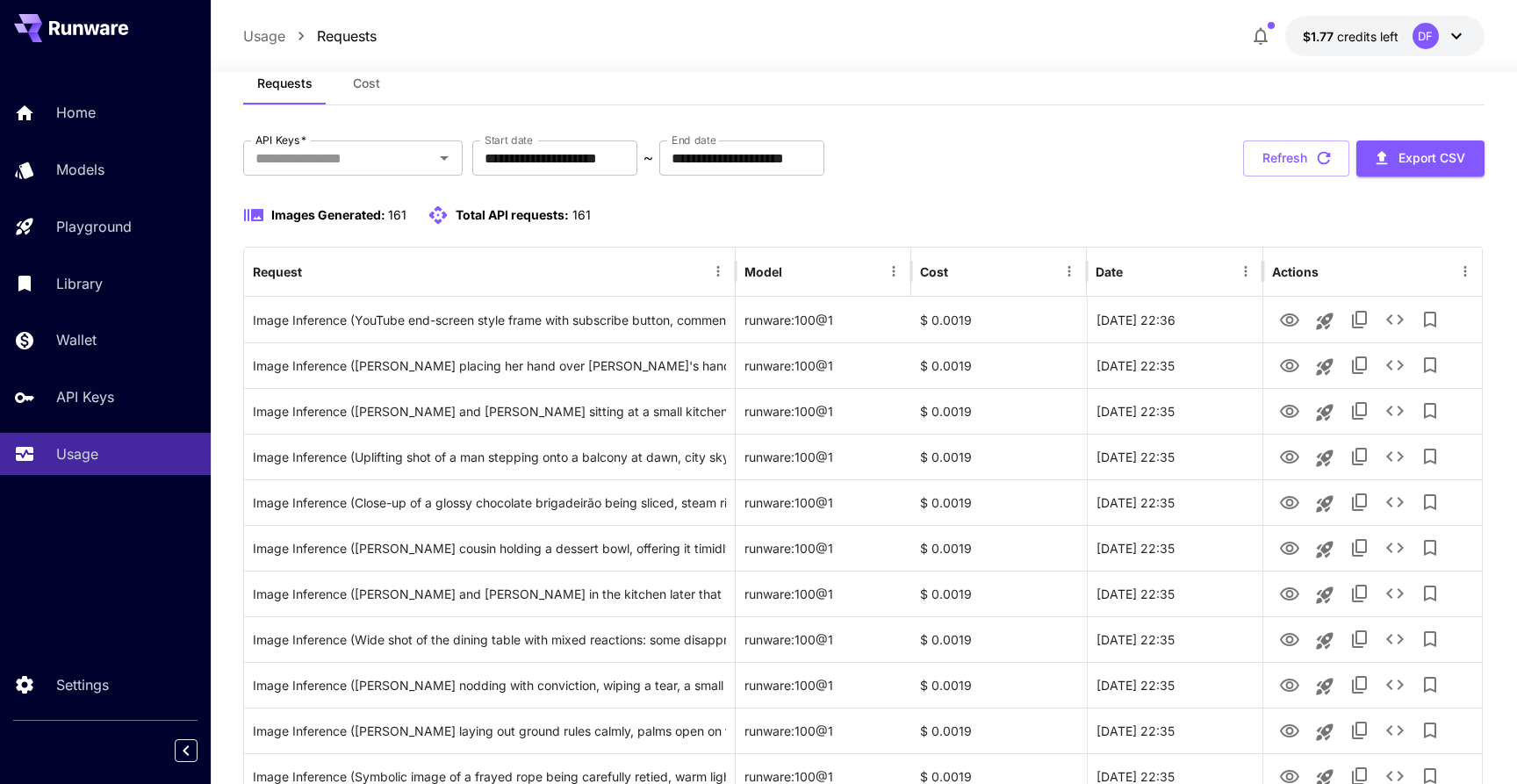
scroll to position [50, 0]
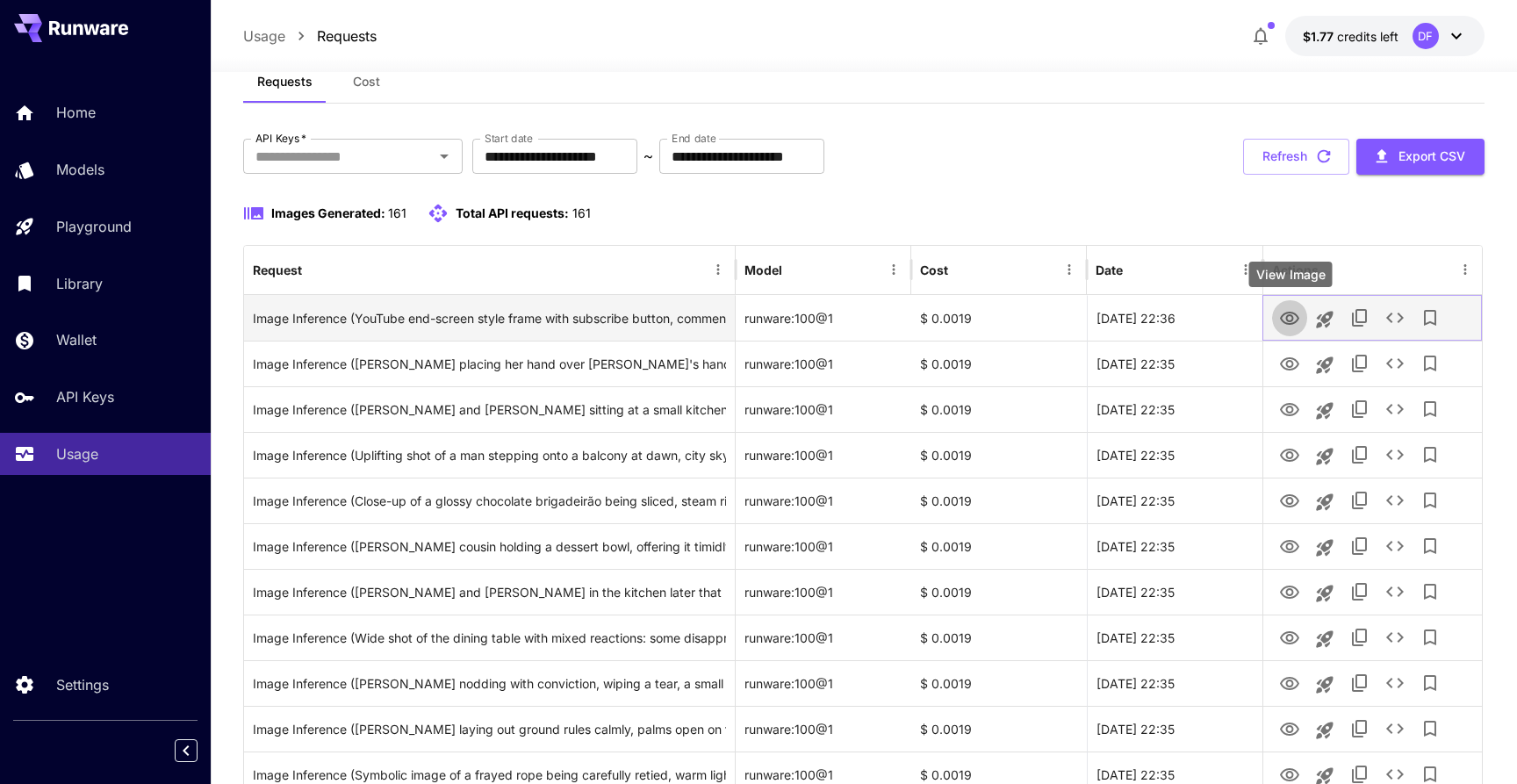
click at [1292, 316] on icon "View Image" at bounding box center [1290, 318] width 19 height 13
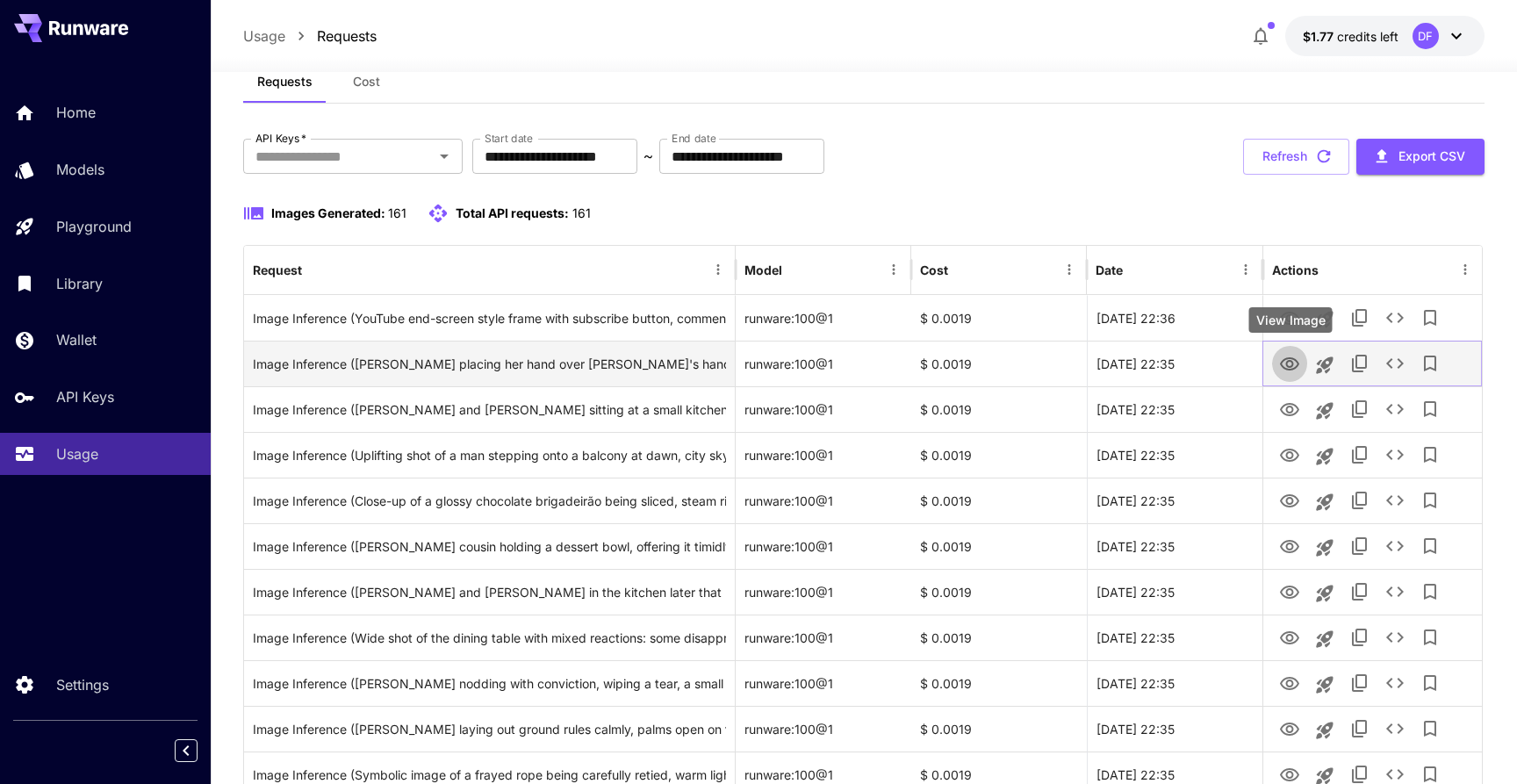
click at [1296, 361] on icon "View Image" at bounding box center [1290, 364] width 19 height 13
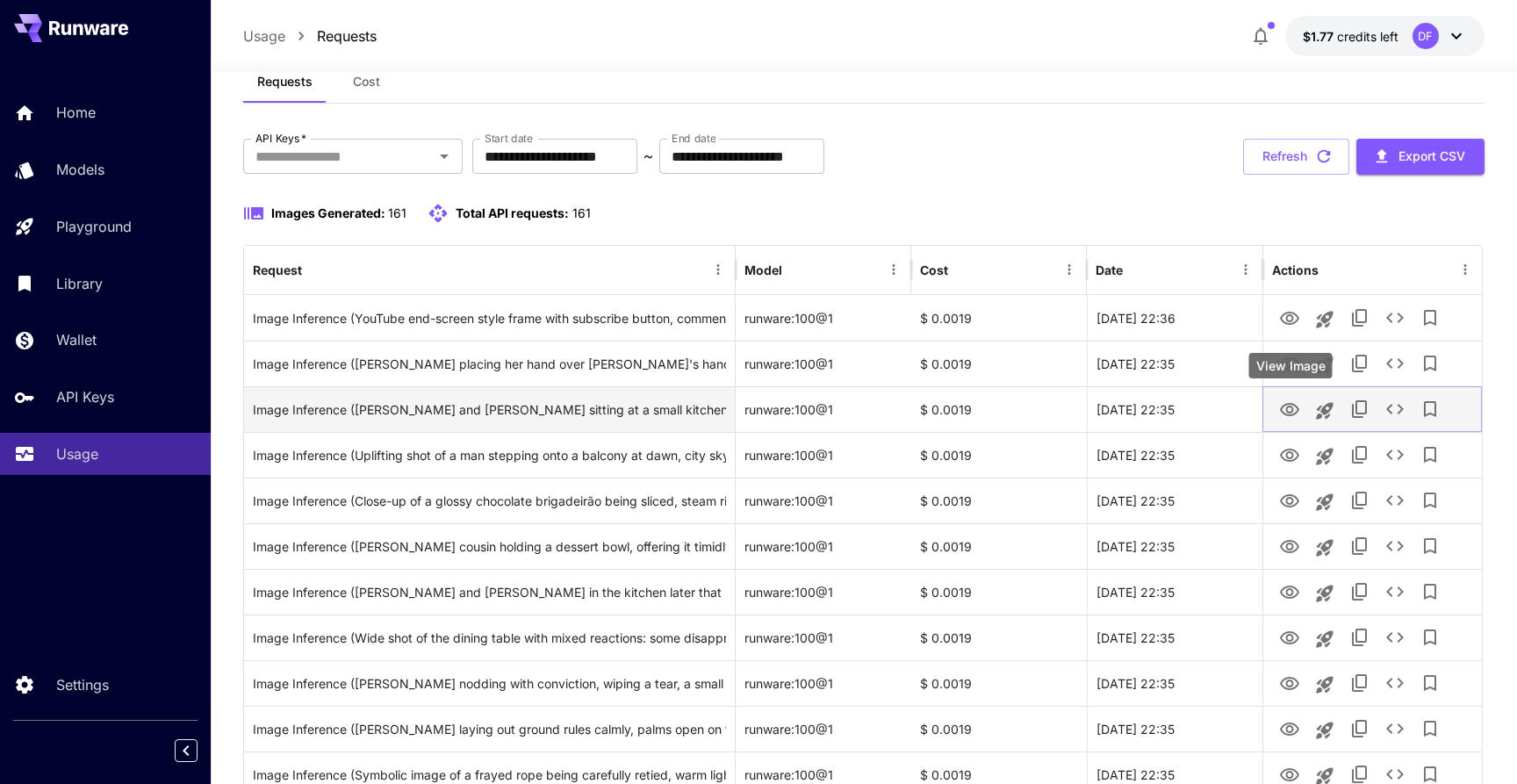
click at [1294, 407] on icon "View Image" at bounding box center [1290, 410] width 21 height 21
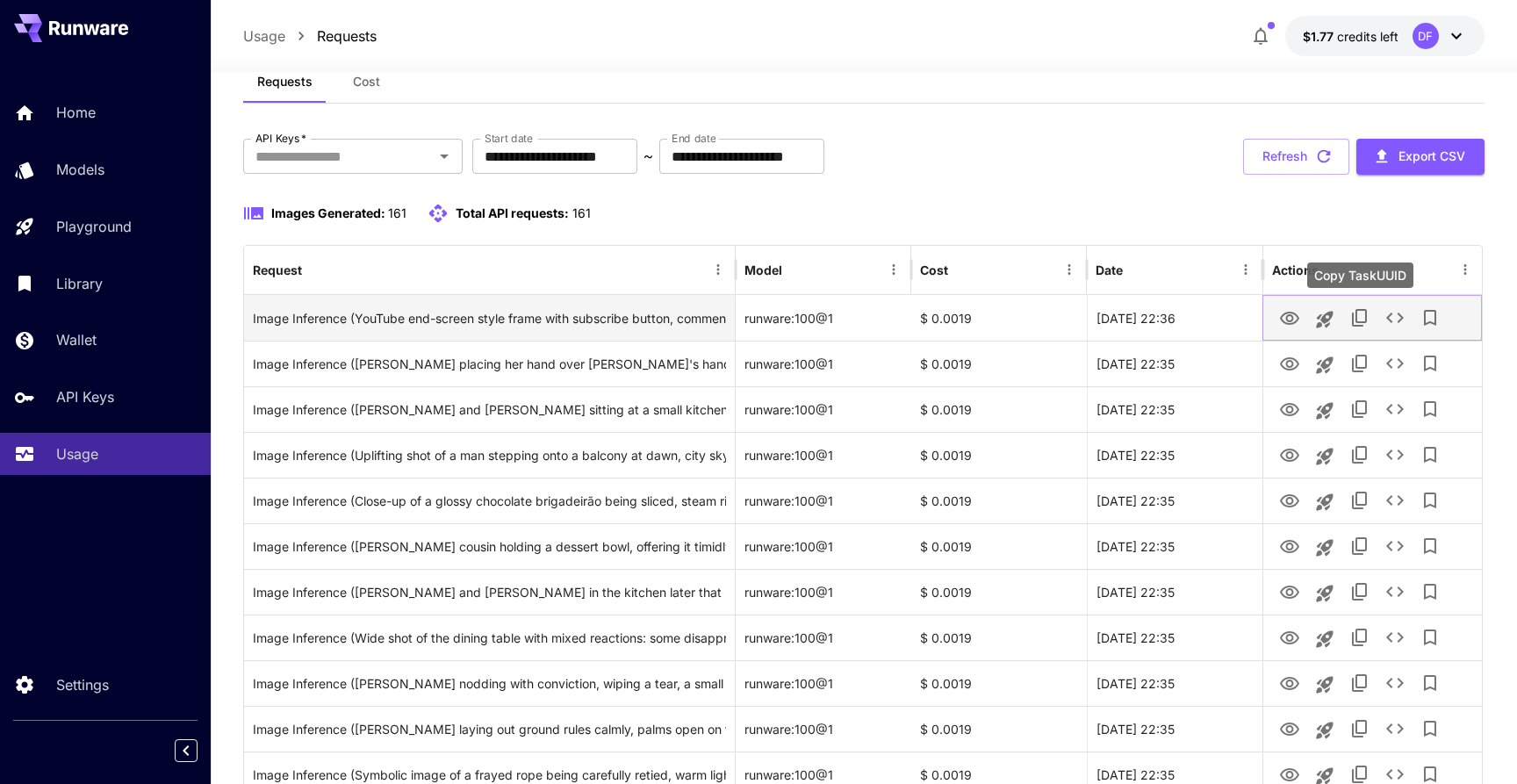
click at [1359, 325] on icon "Copy TaskUUID" at bounding box center [1359, 318] width 15 height 18
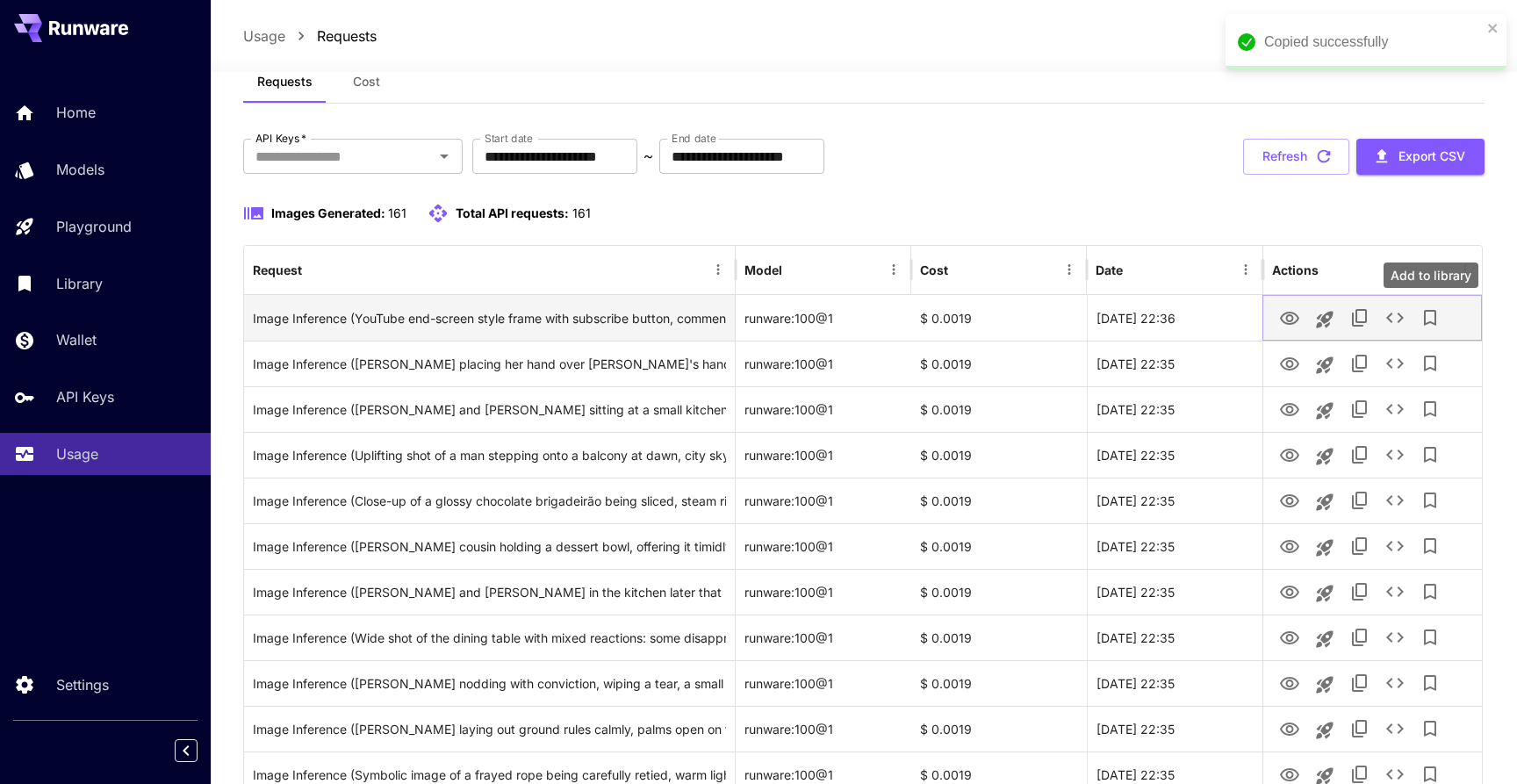
click at [1402, 321] on icon "See details" at bounding box center [1395, 318] width 21 height 21
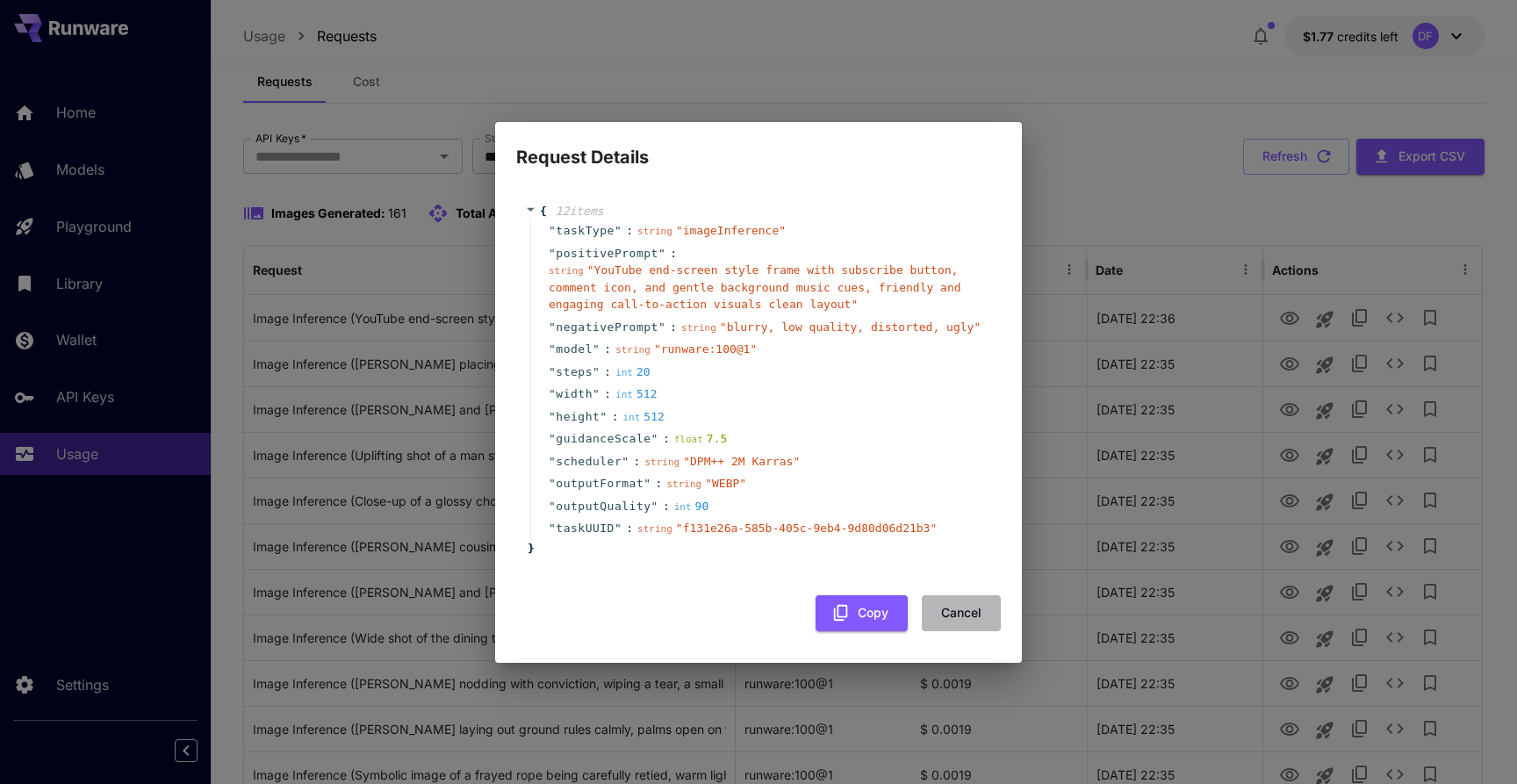
click at [969, 614] on button "Cancel" at bounding box center [961, 613] width 79 height 36
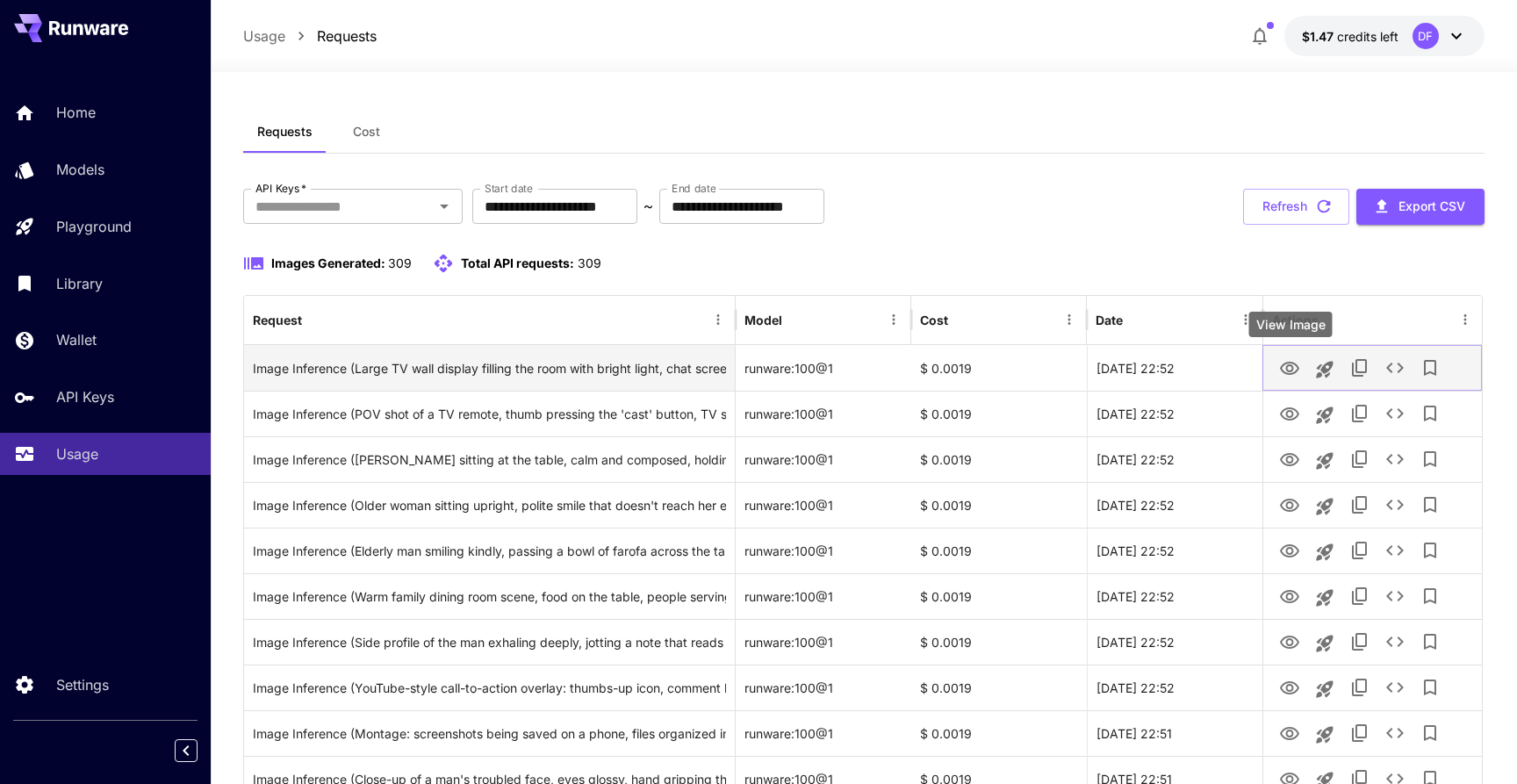
click at [1290, 377] on icon "View Image" at bounding box center [1290, 369] width 21 height 21
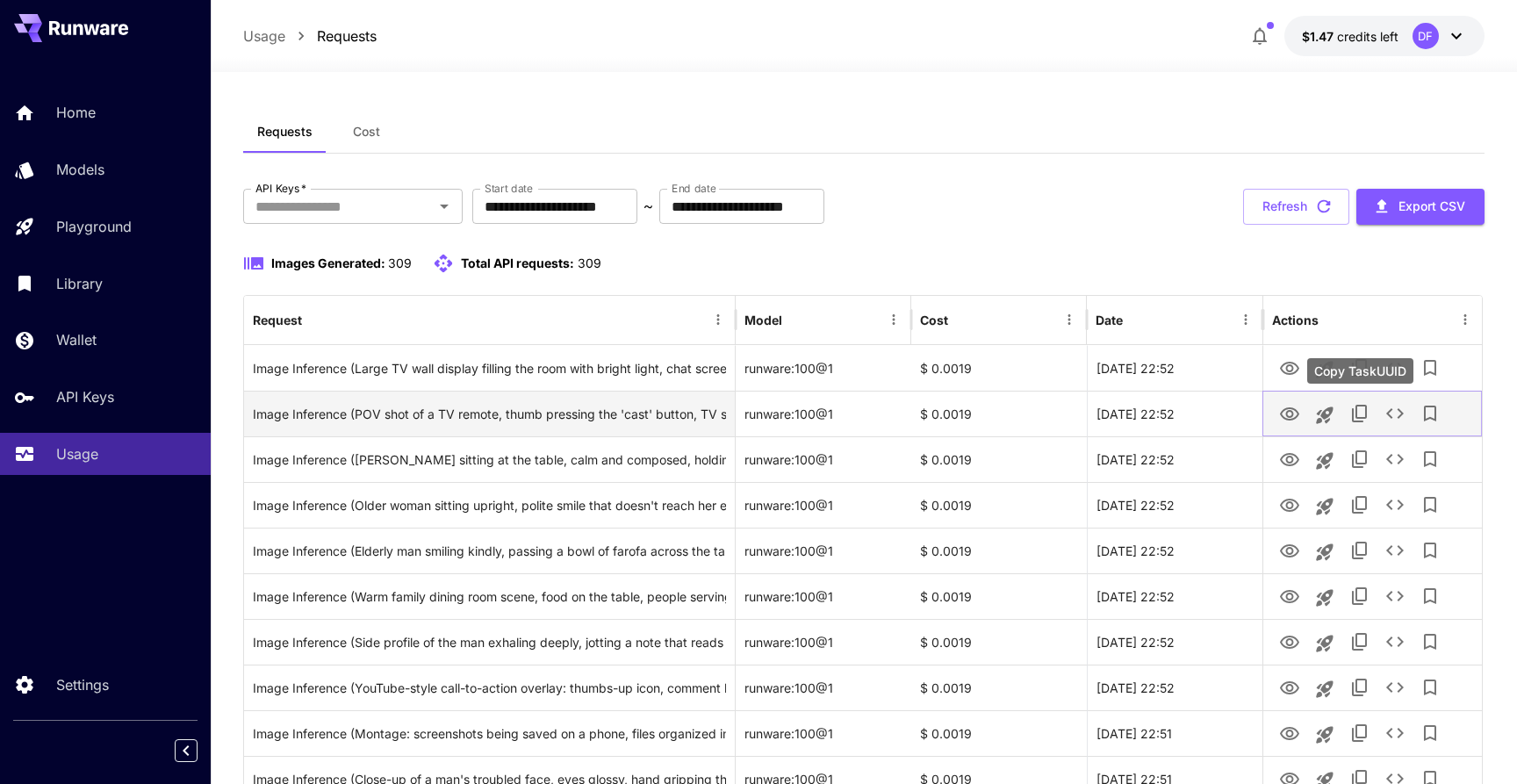
click at [1361, 413] on icon "Copy TaskUUID" at bounding box center [1360, 413] width 21 height 21
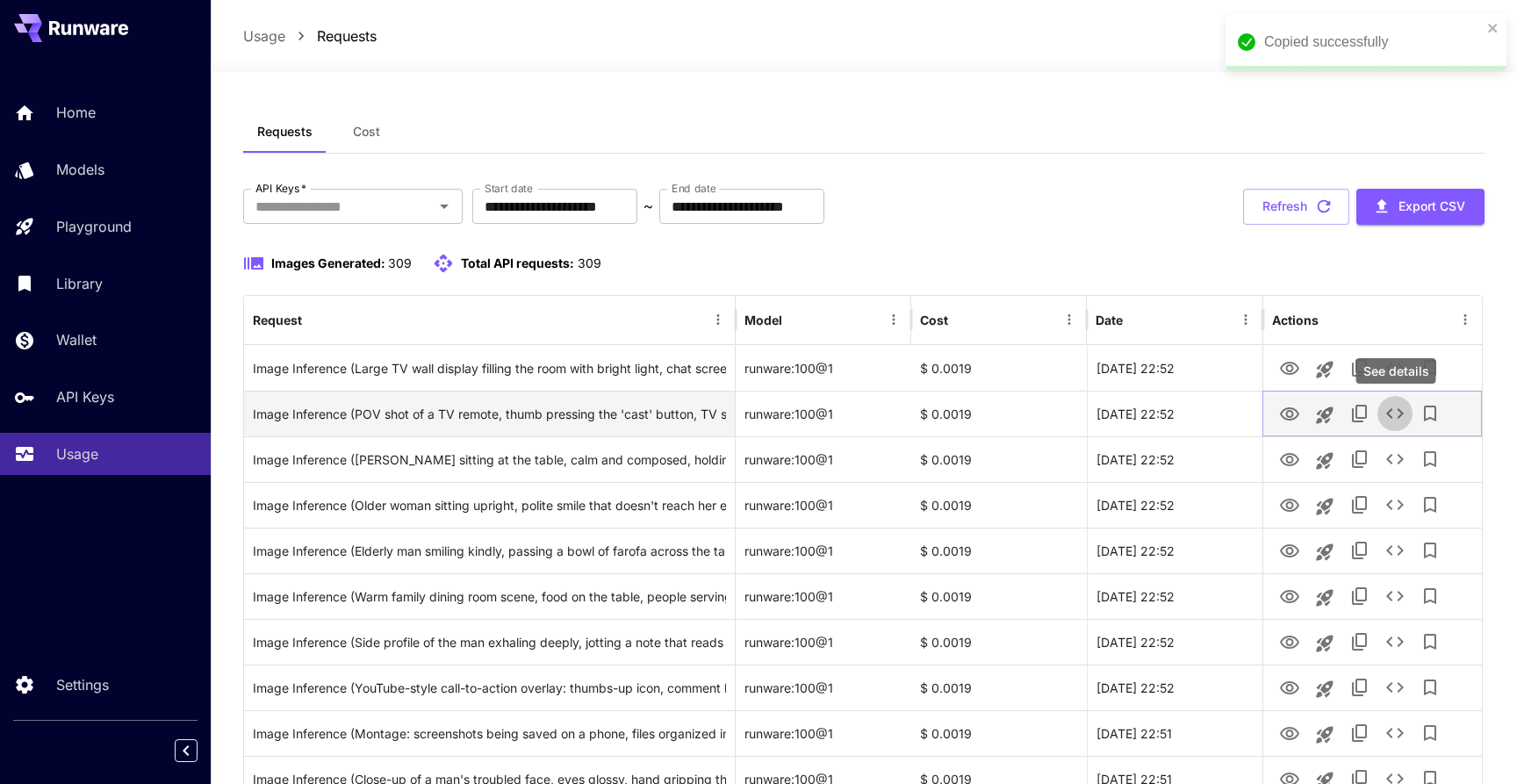
click at [1398, 420] on icon "See details" at bounding box center [1395, 413] width 21 height 21
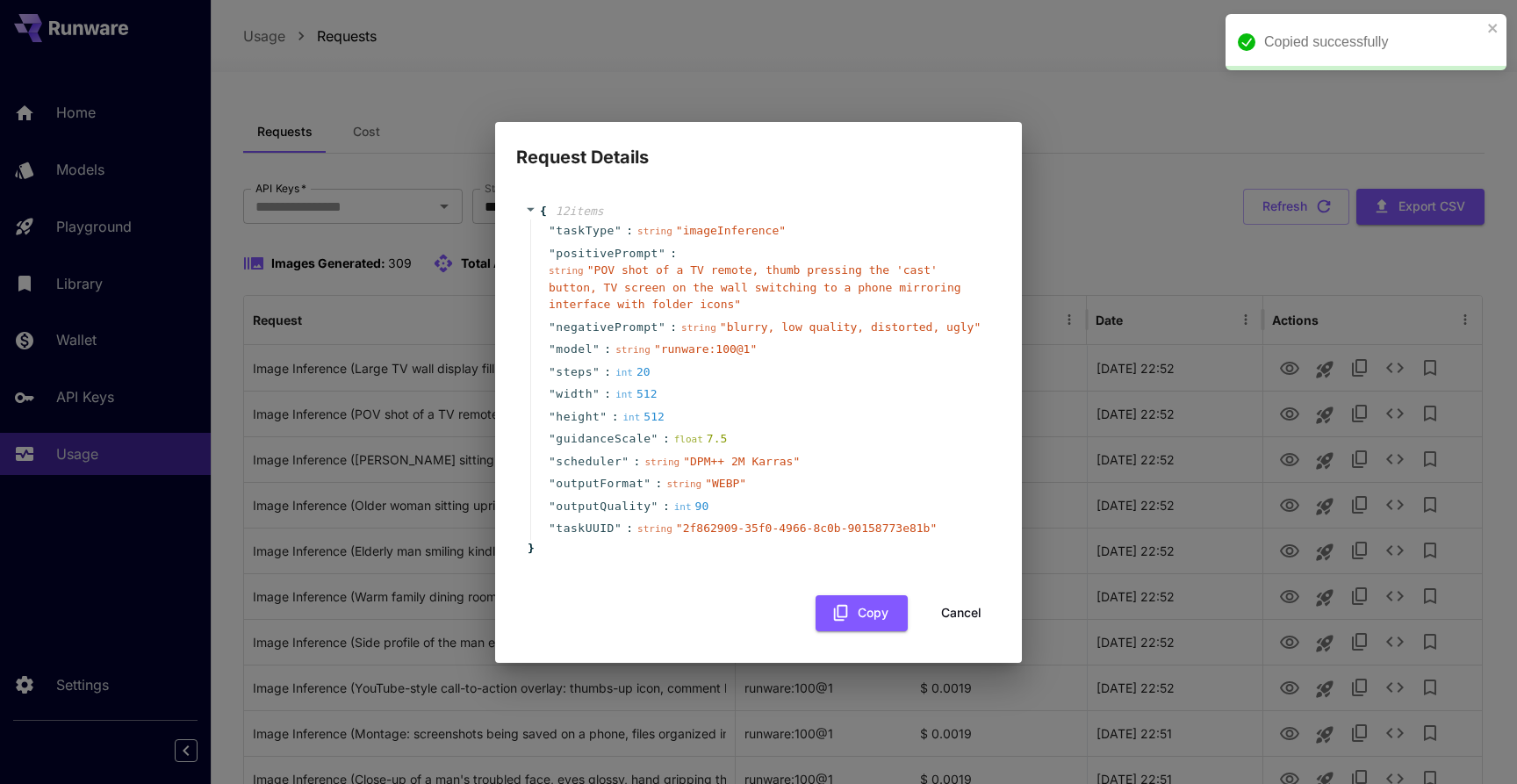
click at [964, 610] on button "Cancel" at bounding box center [961, 613] width 79 height 36
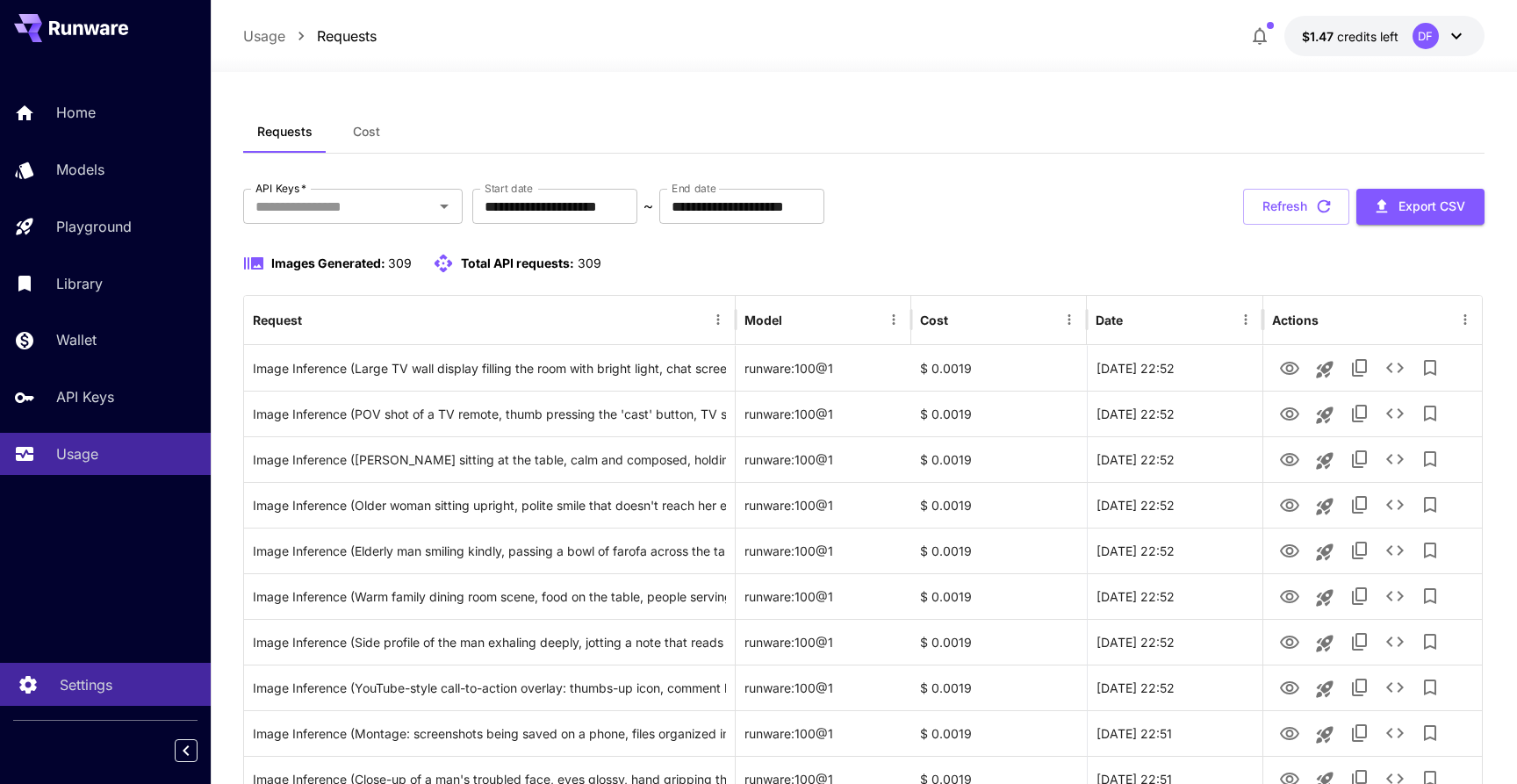
click at [82, 682] on p "Settings" at bounding box center [87, 685] width 53 height 21
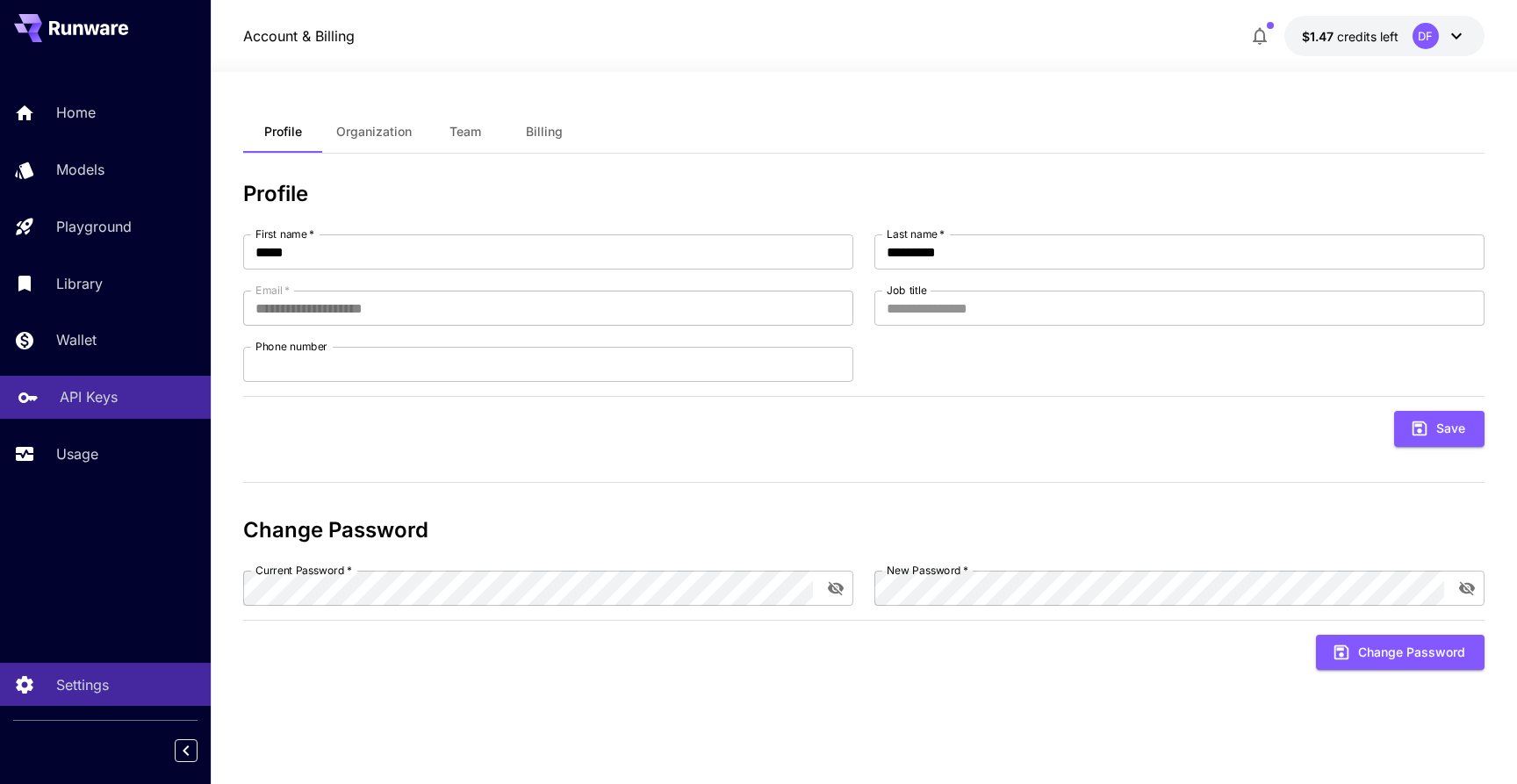
click at [77, 390] on p "API Keys" at bounding box center [89, 396] width 58 height 21
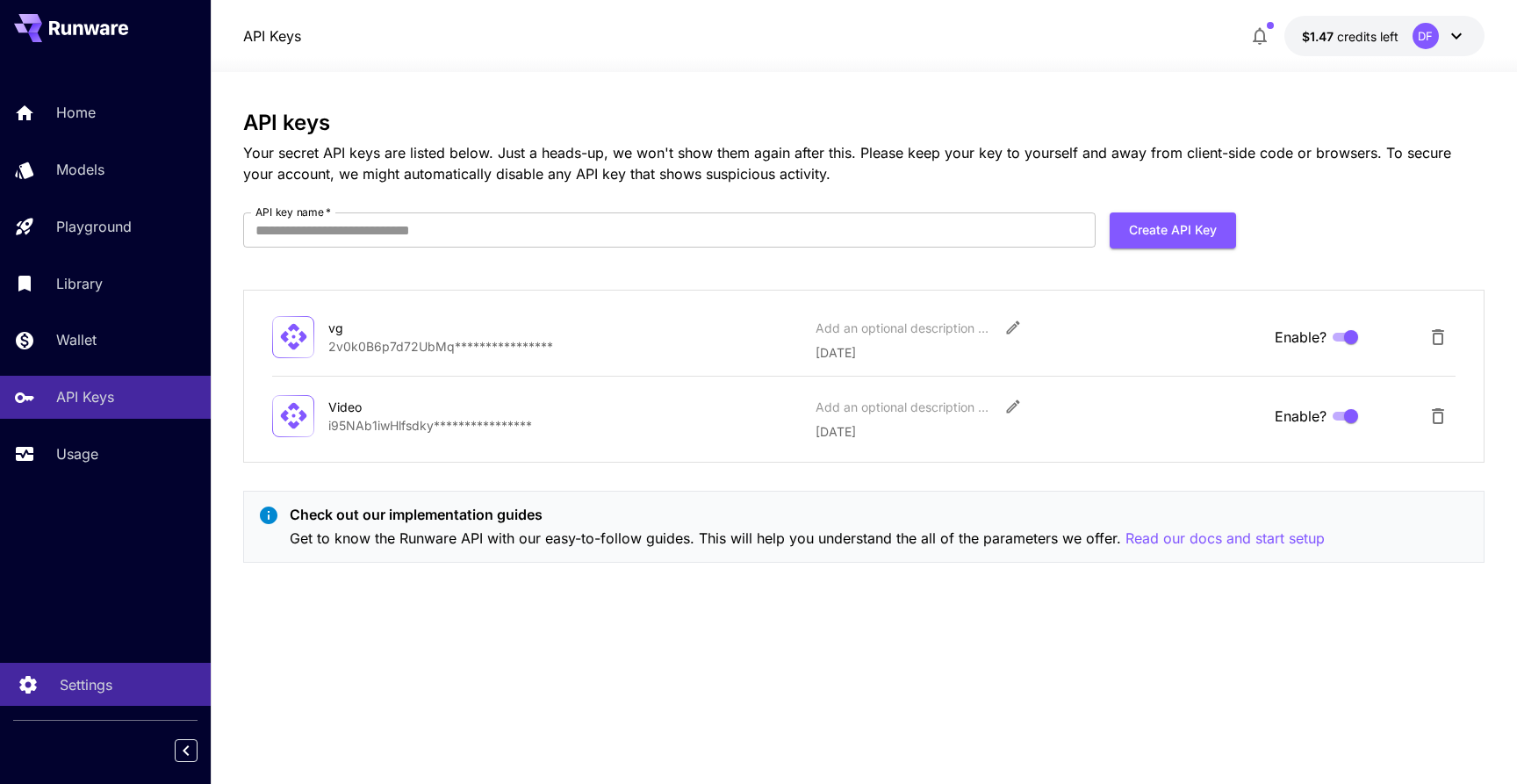
click at [87, 684] on p "Settings" at bounding box center [87, 685] width 53 height 21
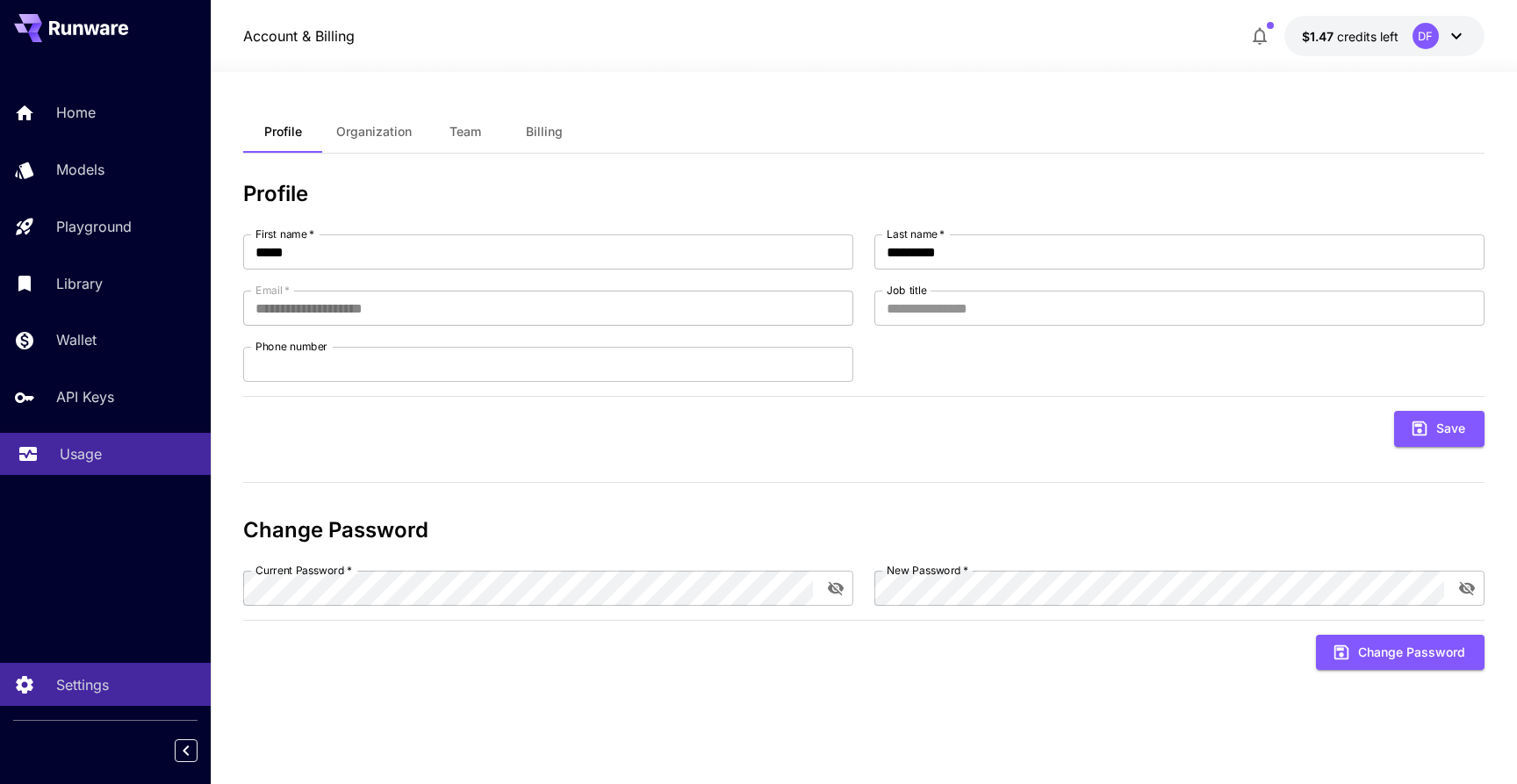
click at [56, 449] on link "Usage" at bounding box center [105, 454] width 211 height 43
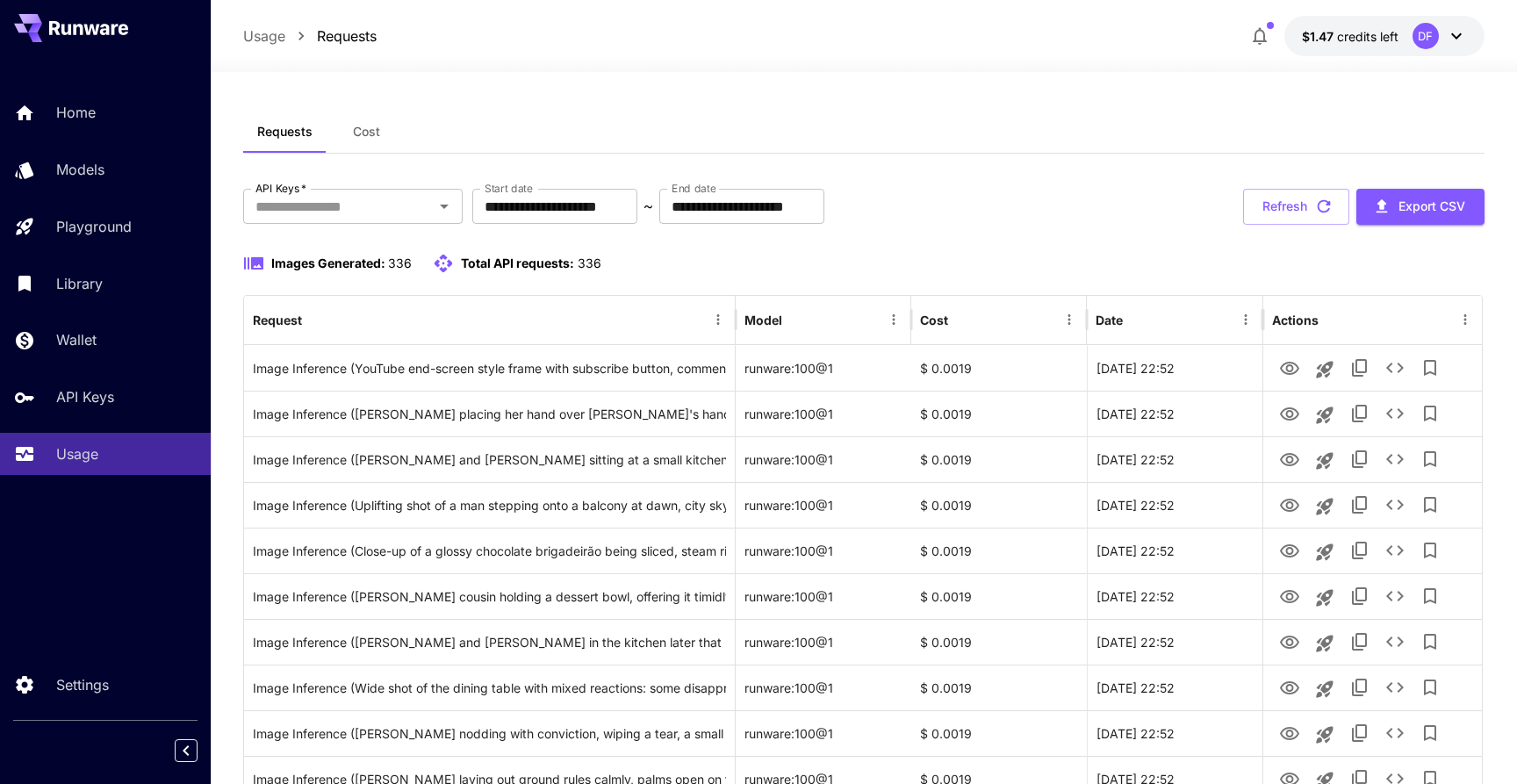
click at [362, 129] on span "Cost" at bounding box center [366, 132] width 27 height 16
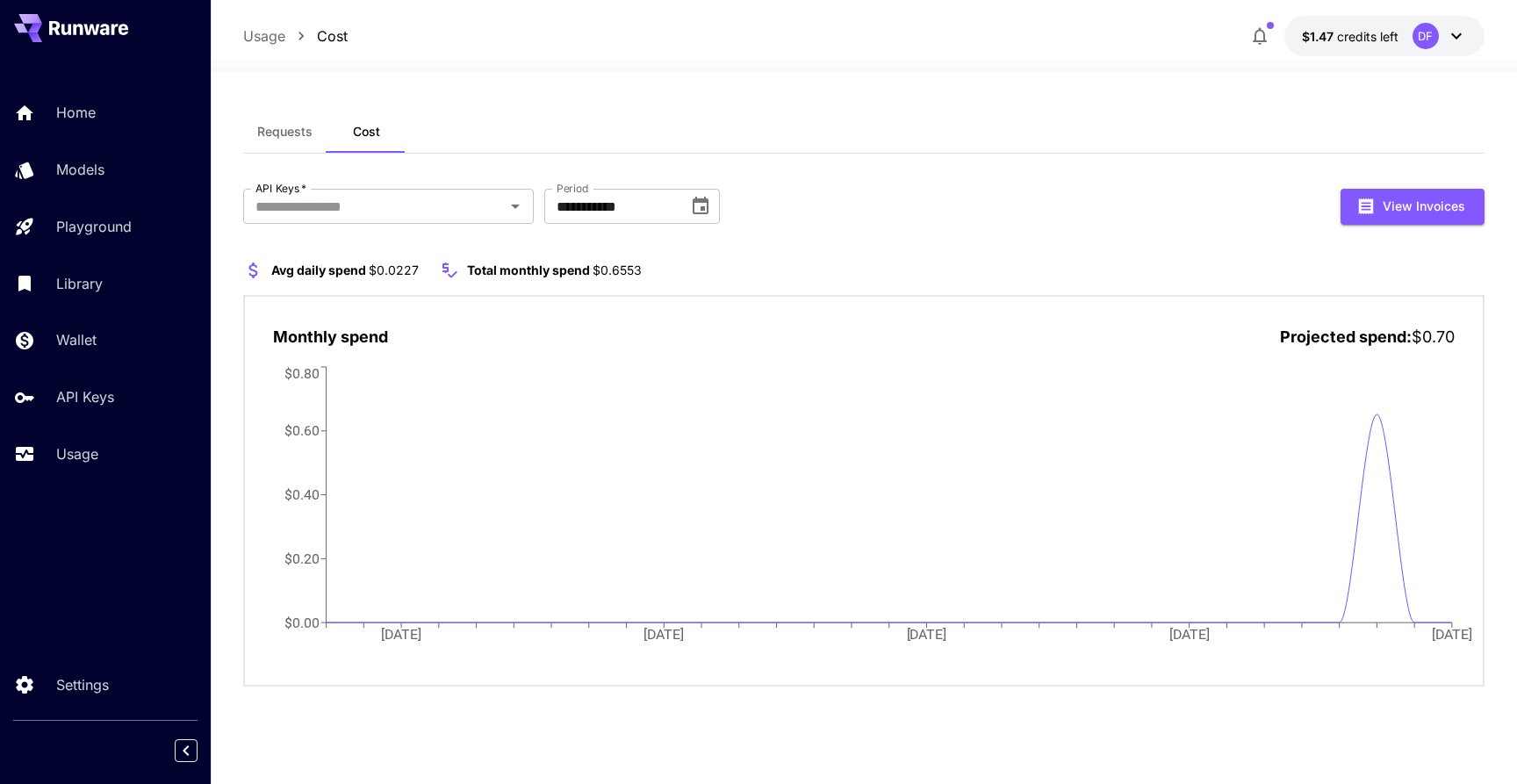
click at [290, 123] on button "Requests" at bounding box center [284, 132] width 83 height 42
